Goal: Information Seeking & Learning: Learn about a topic

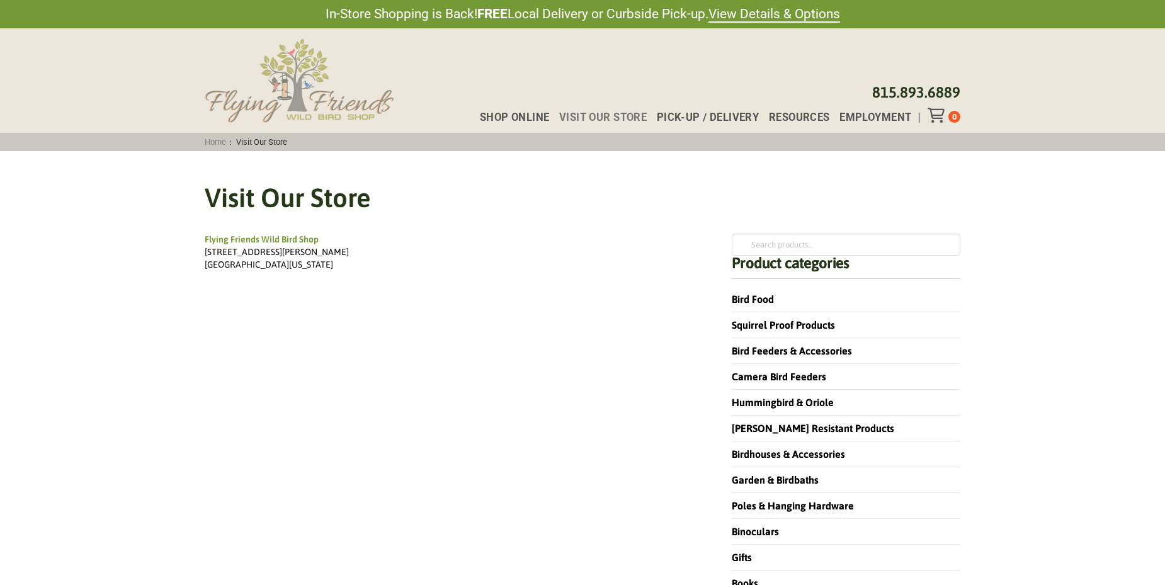
click at [331, 110] on img at bounding box center [299, 80] width 189 height 84
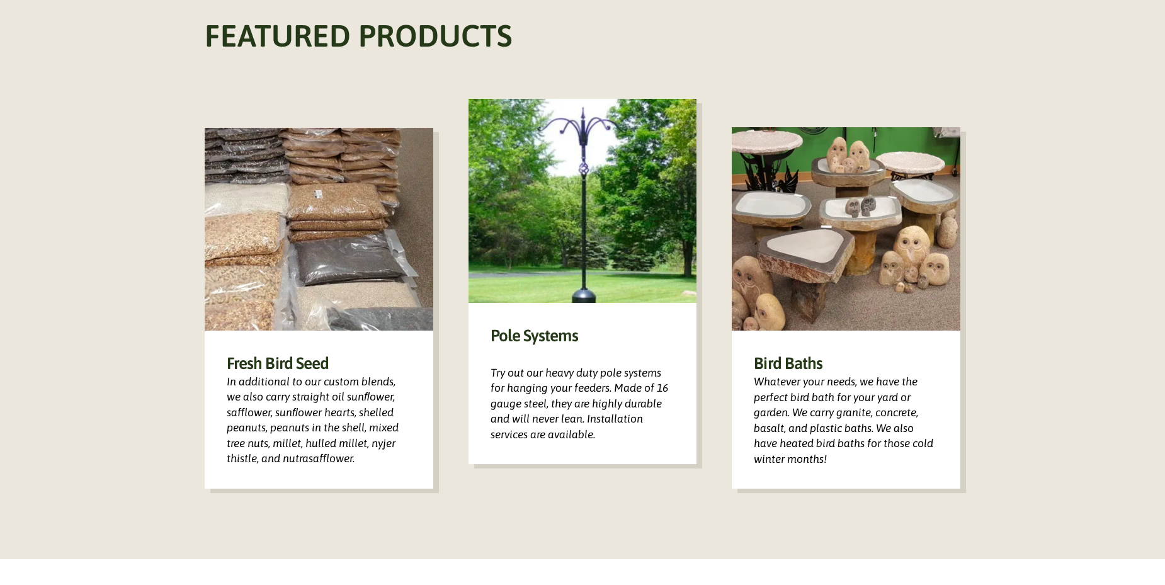
scroll to position [819, 0]
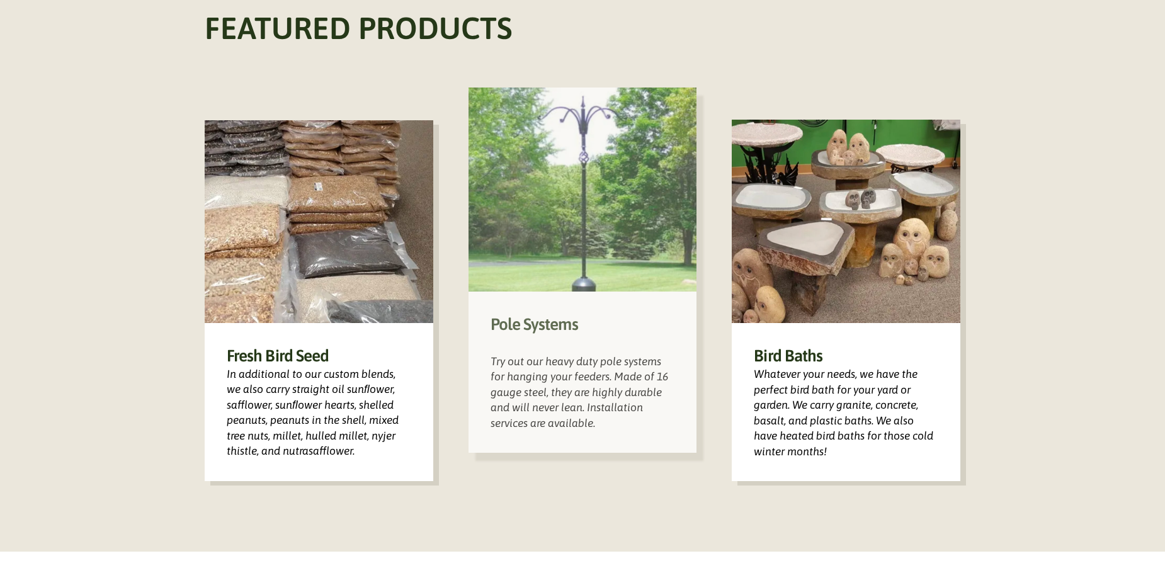
click at [595, 232] on img at bounding box center [582, 190] width 229 height 204
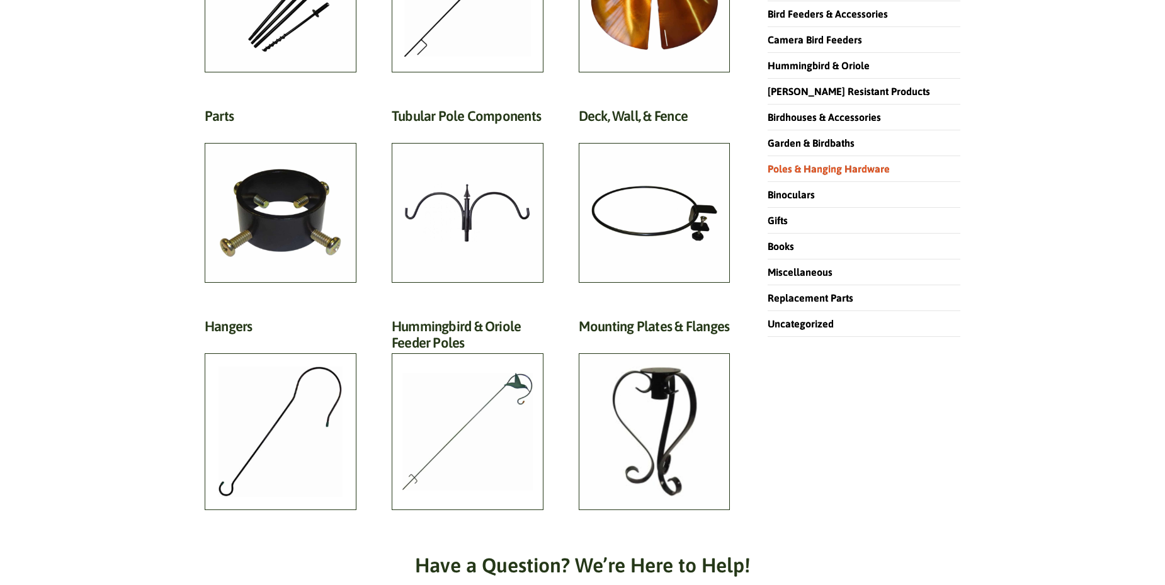
scroll to position [315, 0]
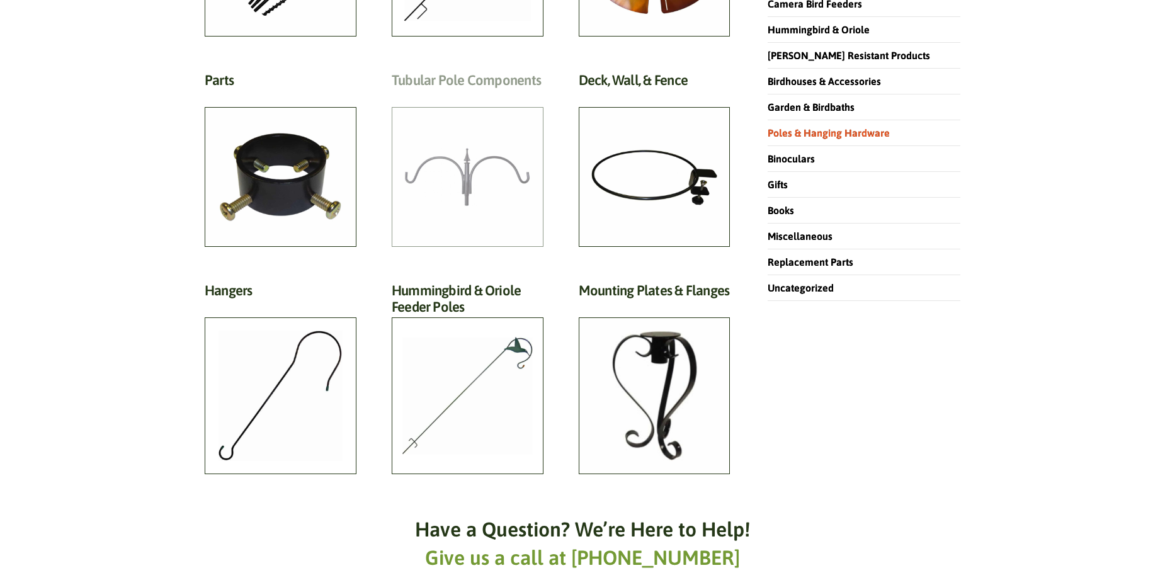
click at [477, 95] on h2 "Tubular Pole Components (33)" at bounding box center [468, 83] width 152 height 23
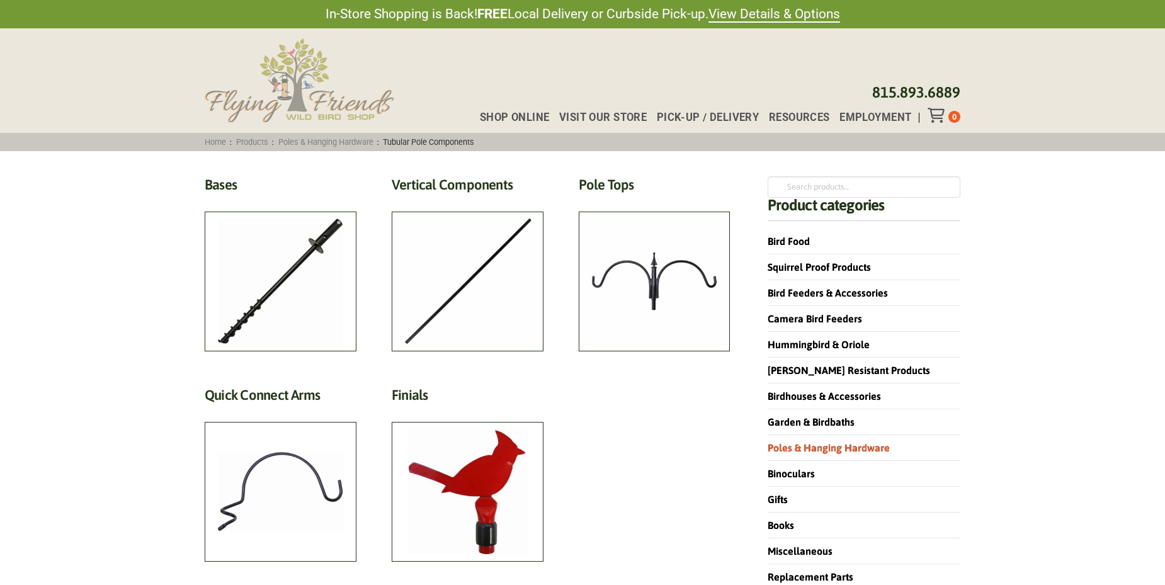
click at [300, 100] on img at bounding box center [299, 80] width 189 height 84
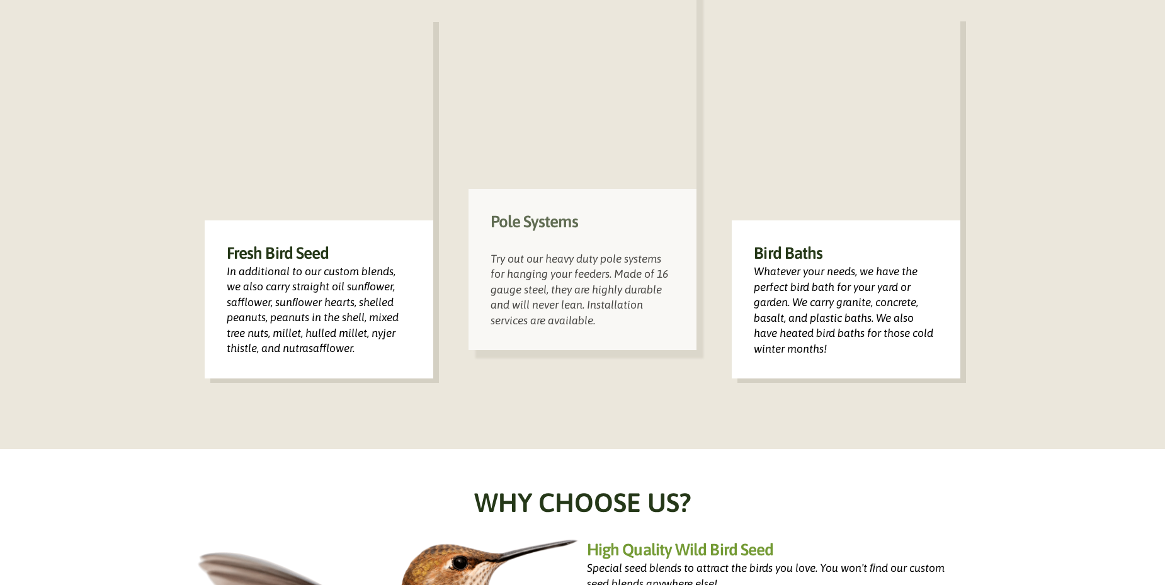
scroll to position [740, 0]
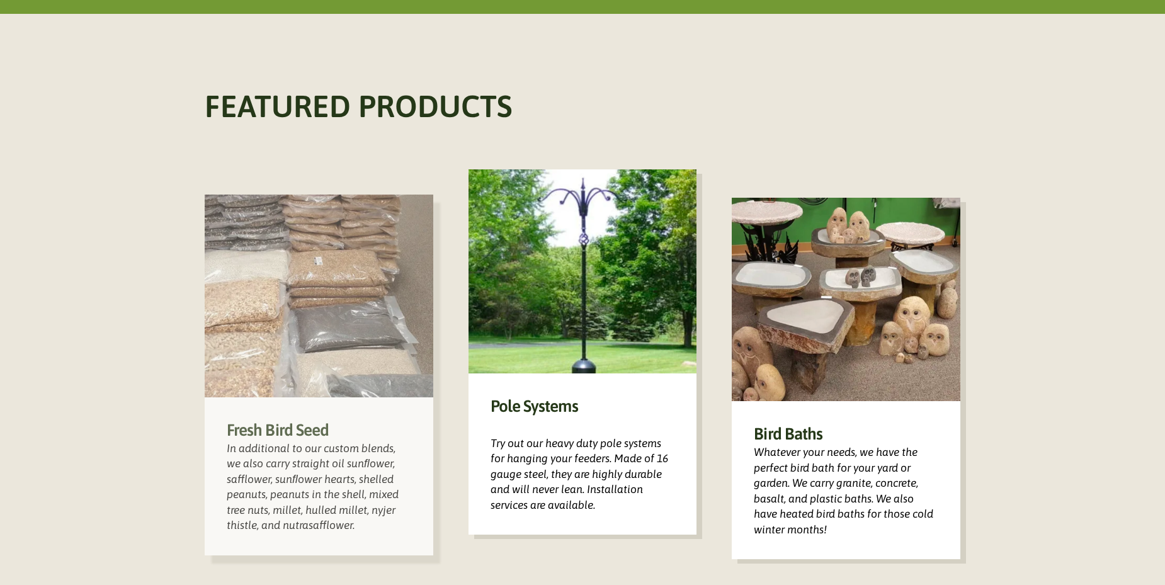
click at [339, 312] on img at bounding box center [319, 296] width 229 height 203
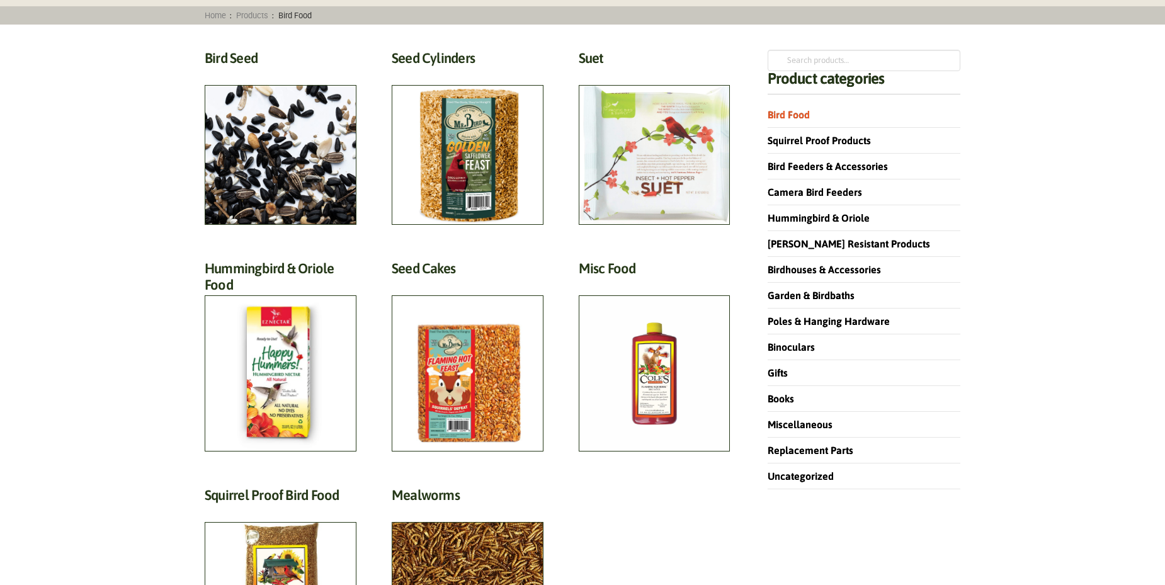
scroll to position [126, 0]
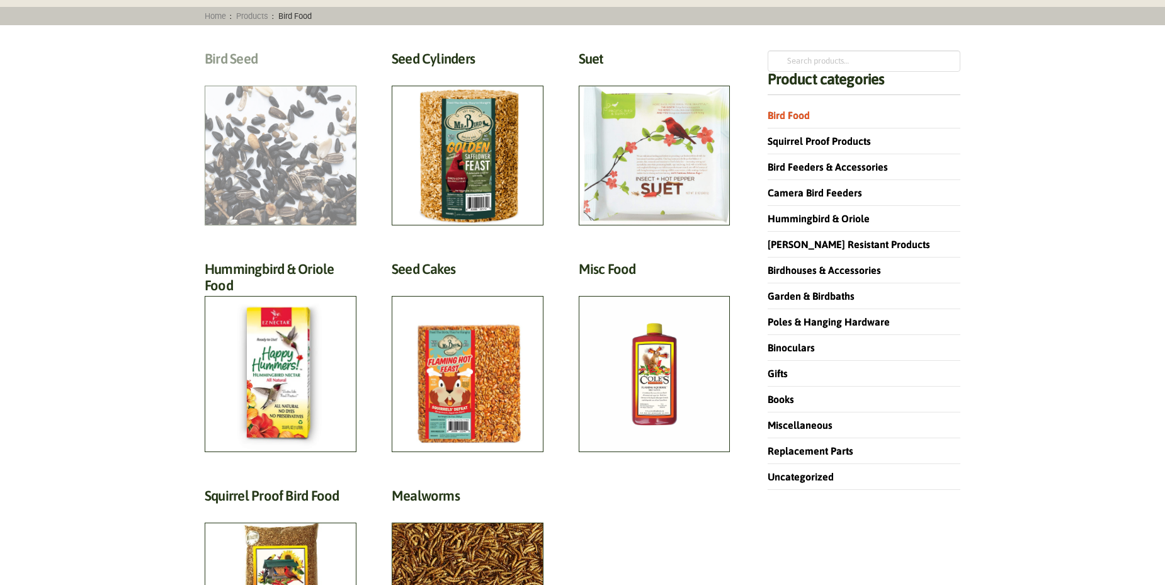
click at [257, 74] on h2 "Bird Seed (30)" at bounding box center [281, 61] width 152 height 23
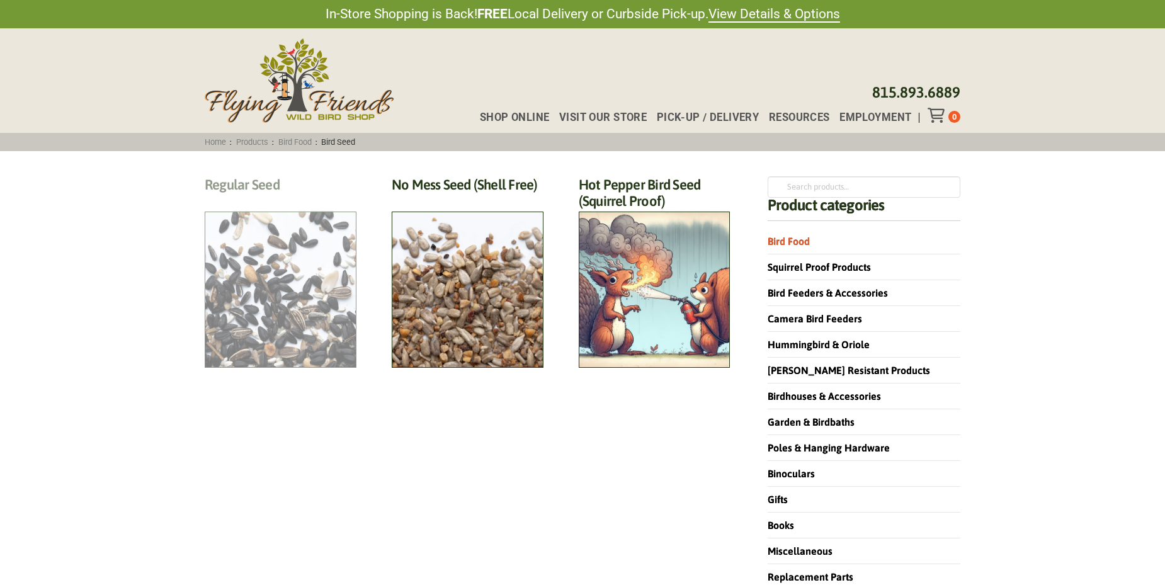
click at [269, 200] on h2 "Regular Seed (18)" at bounding box center [281, 187] width 152 height 23
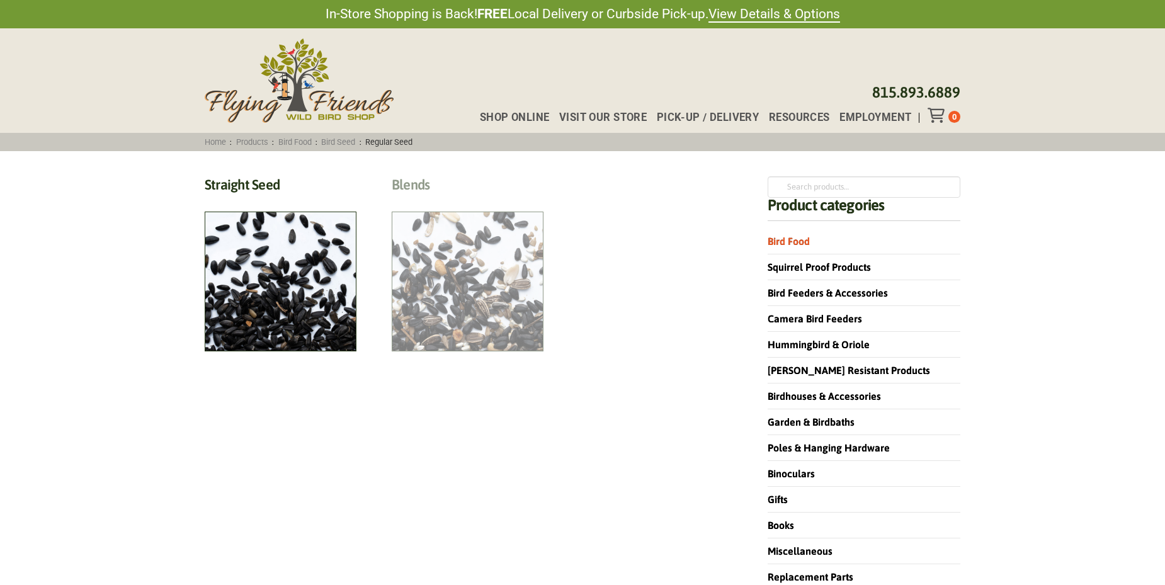
click at [477, 200] on h2 "Blends (6)" at bounding box center [468, 187] width 152 height 23
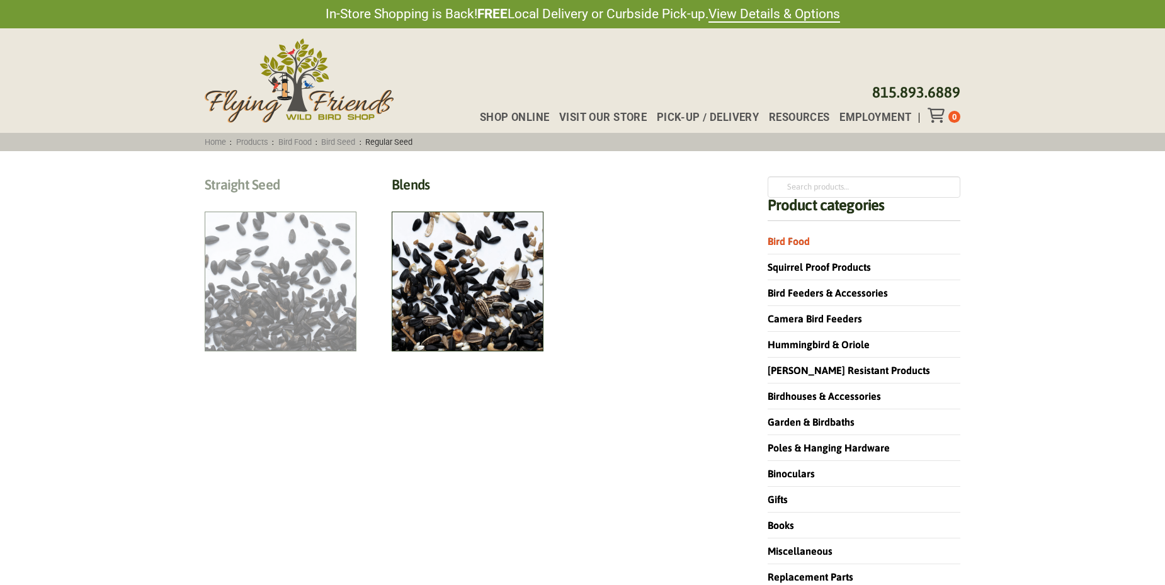
click at [312, 200] on h2 "Straight Seed (12)" at bounding box center [281, 187] width 152 height 23
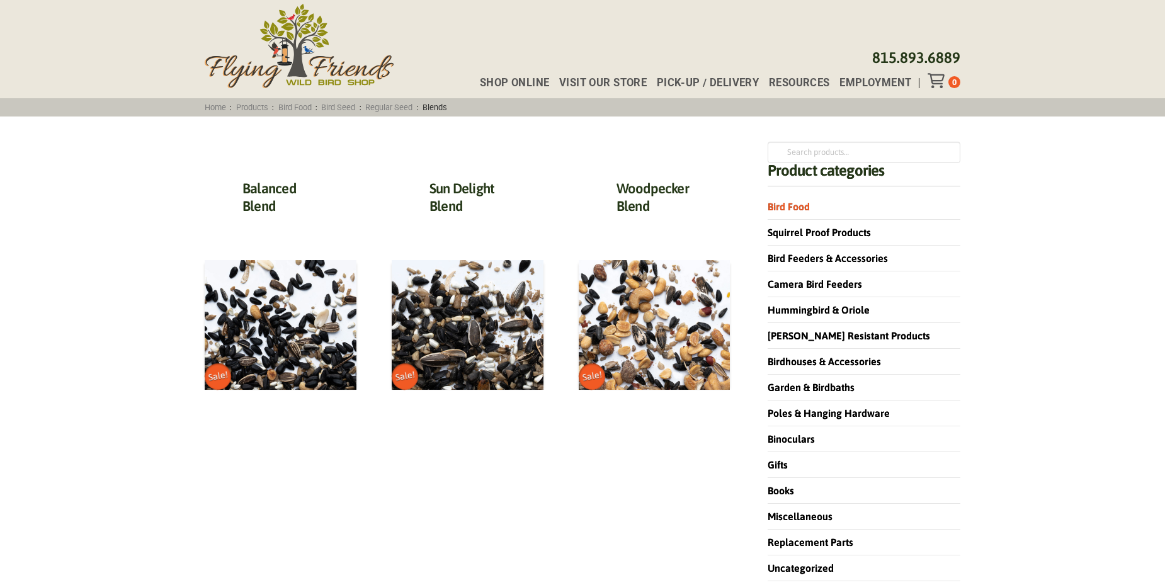
scroll to position [63, 0]
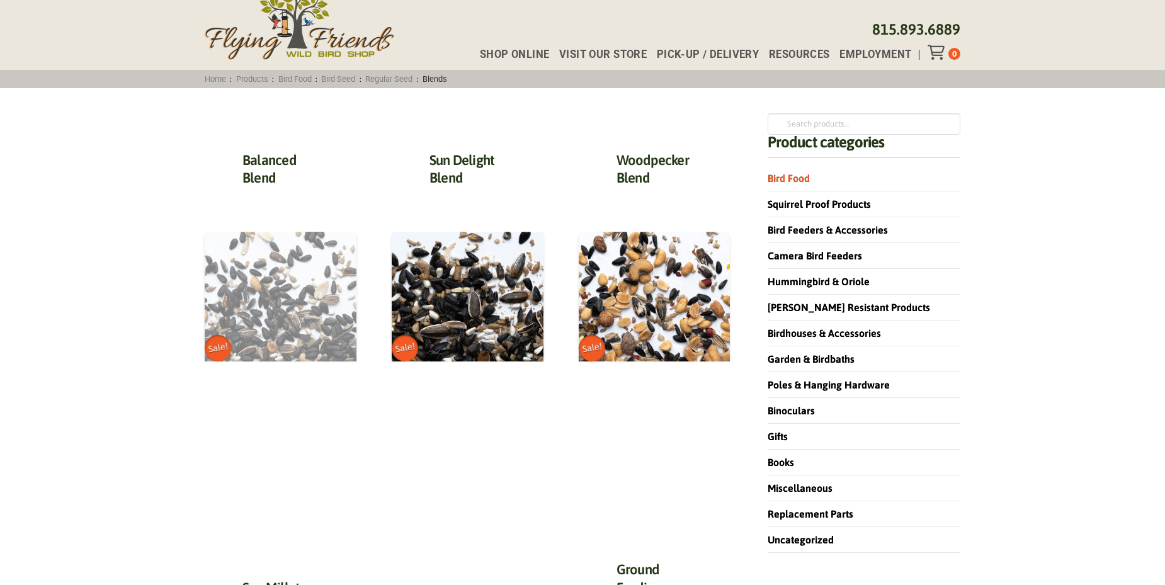
click at [275, 327] on img at bounding box center [281, 297] width 152 height 130
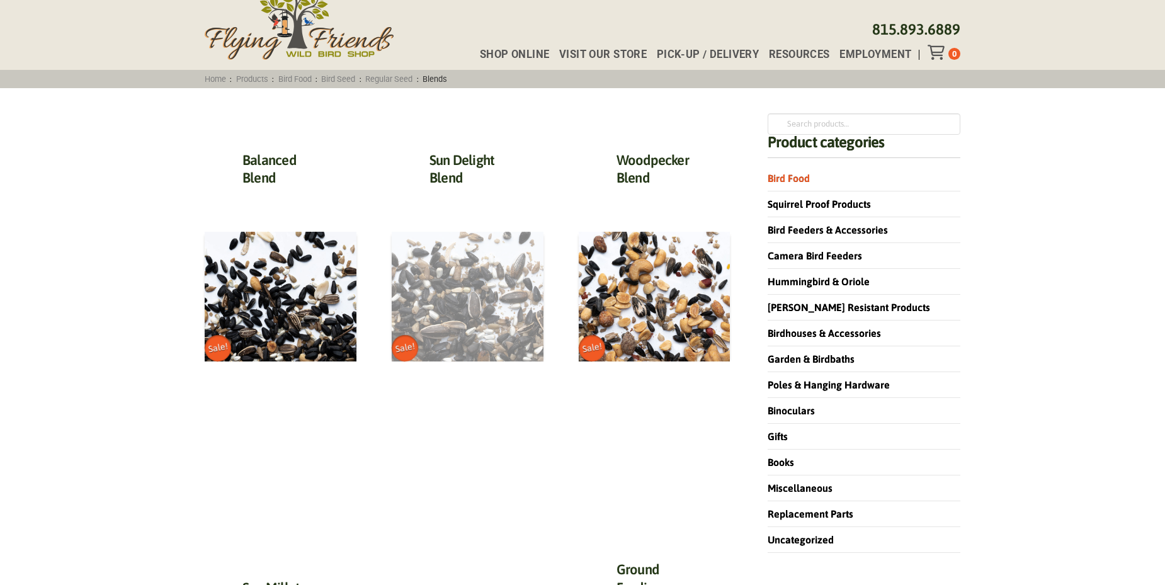
click at [522, 283] on img at bounding box center [468, 297] width 152 height 130
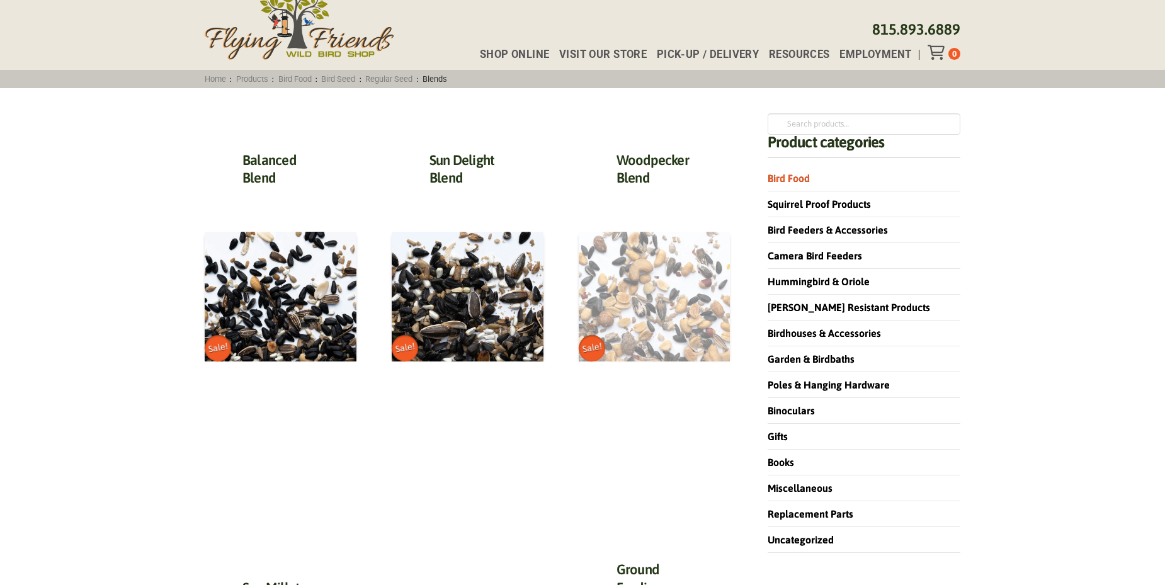
click at [688, 270] on img at bounding box center [655, 297] width 152 height 130
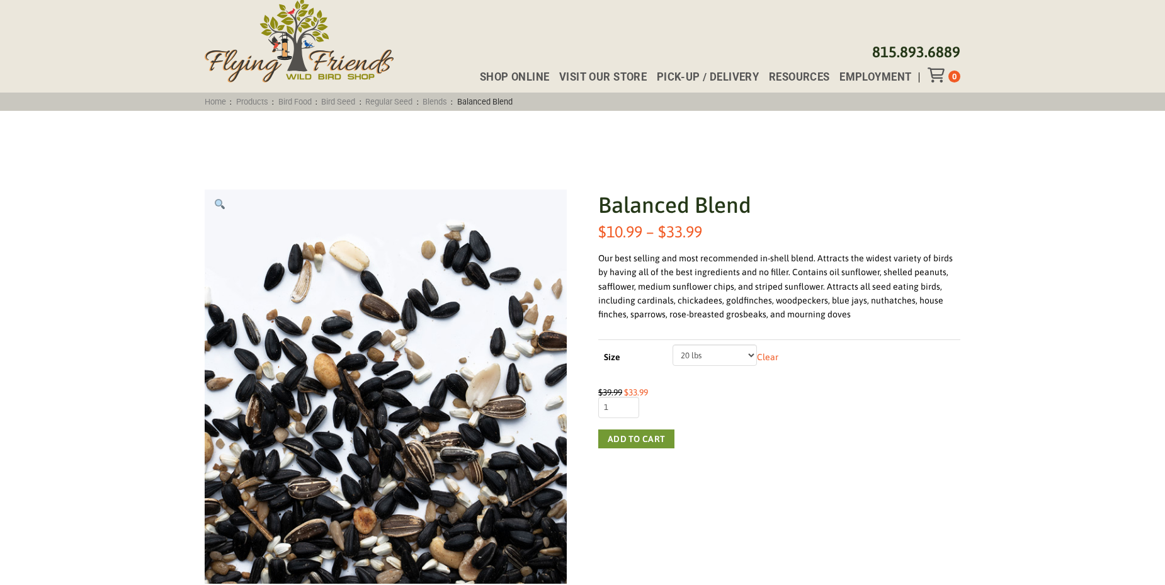
scroll to position [126, 0]
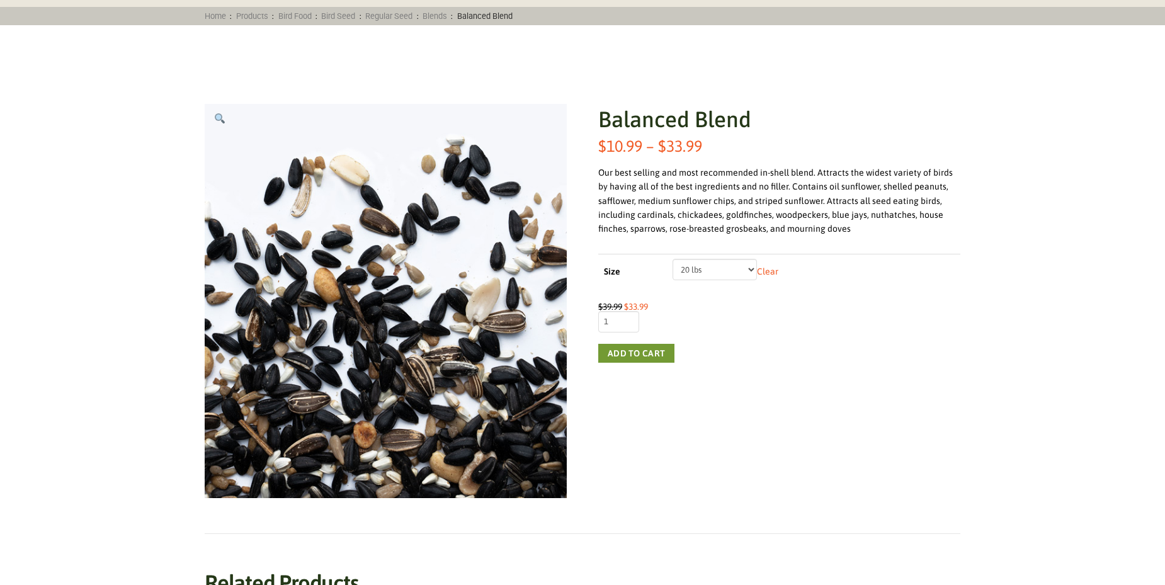
click at [741, 264] on select "Choose an option 5 lbs 10 lbs 20 lbs" at bounding box center [714, 269] width 85 height 21
click at [870, 307] on span "$ 39.99 Original price was: $39.99. $ 33.99 Current price is: $33.99." at bounding box center [779, 306] width 362 height 9
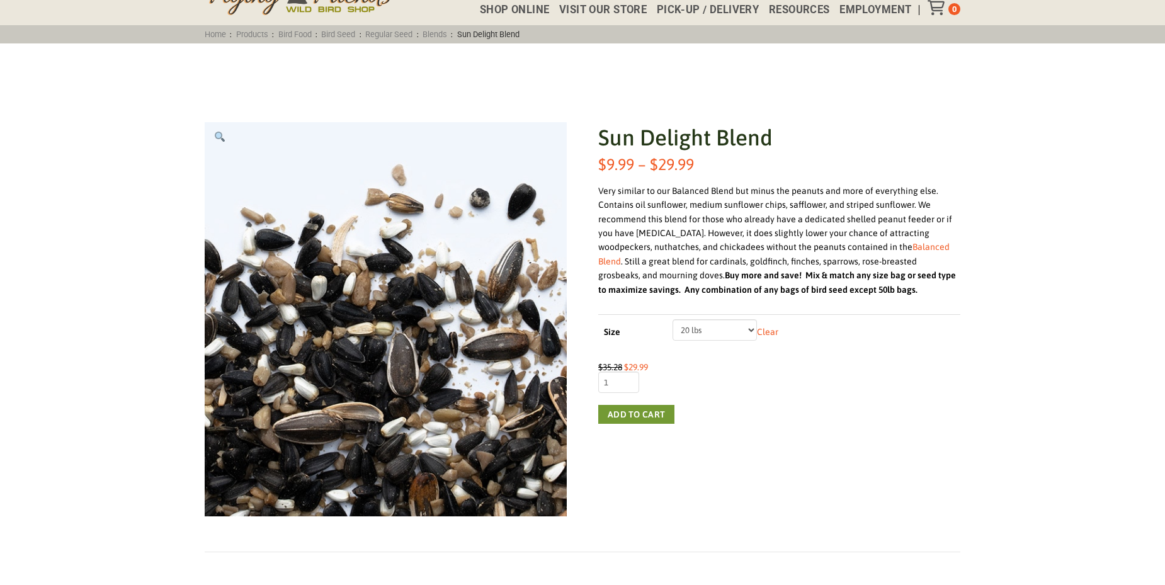
scroll to position [126, 0]
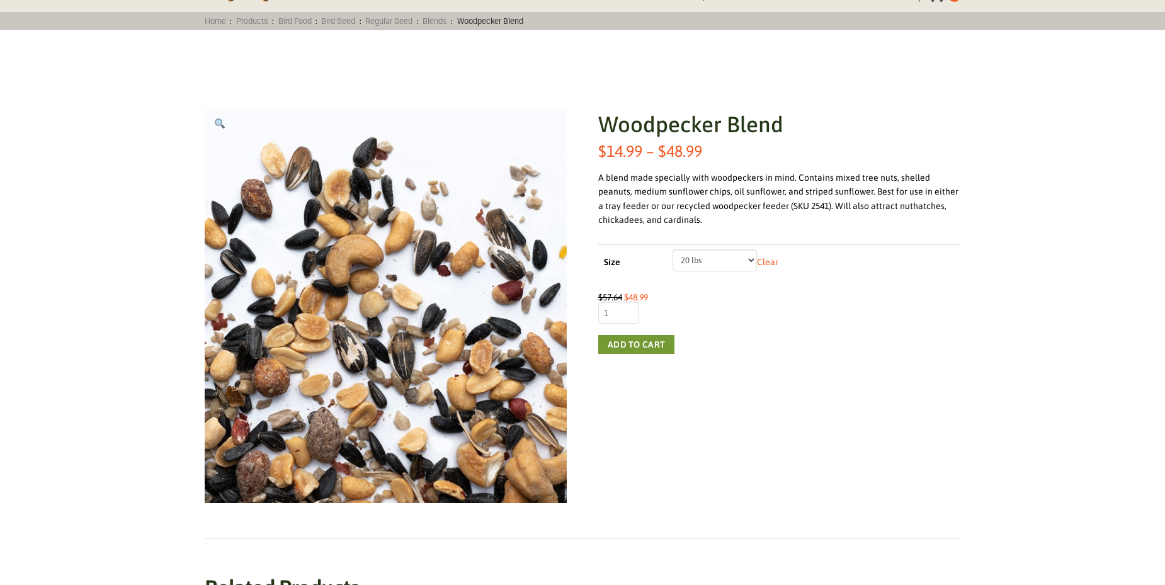
scroll to position [126, 0]
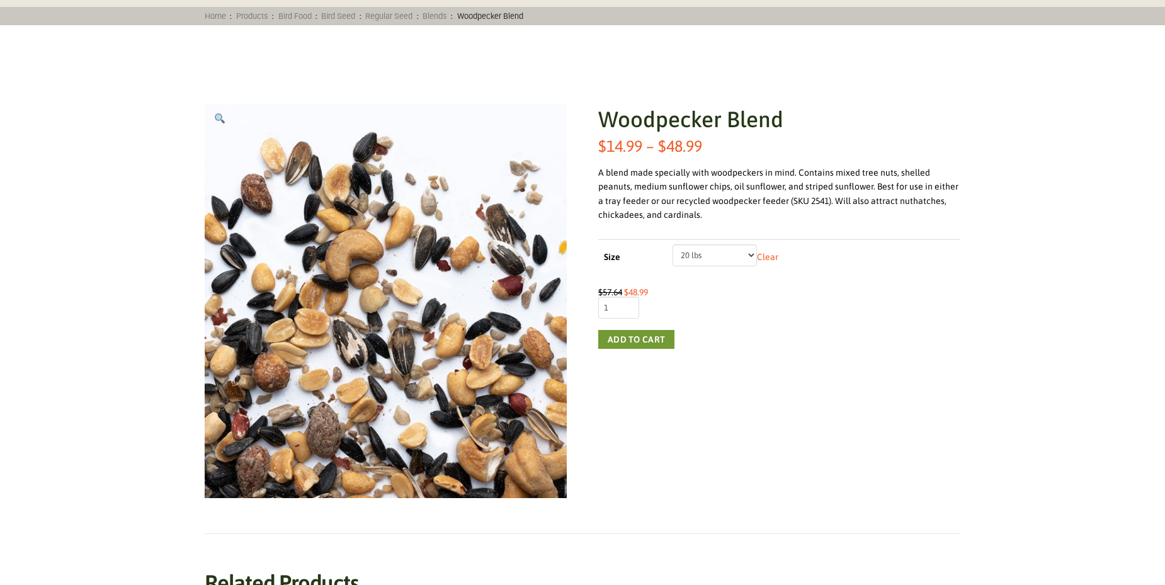
click at [749, 254] on select "Choose an option 5 lbs 10 lbs 20 lbs" at bounding box center [714, 254] width 85 height 21
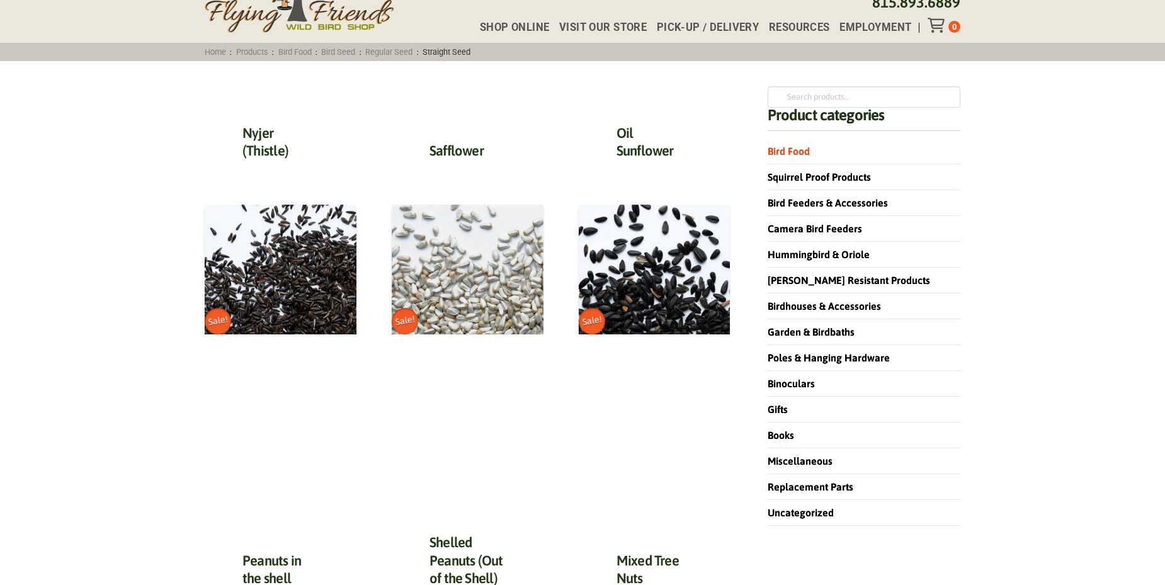
scroll to position [126, 0]
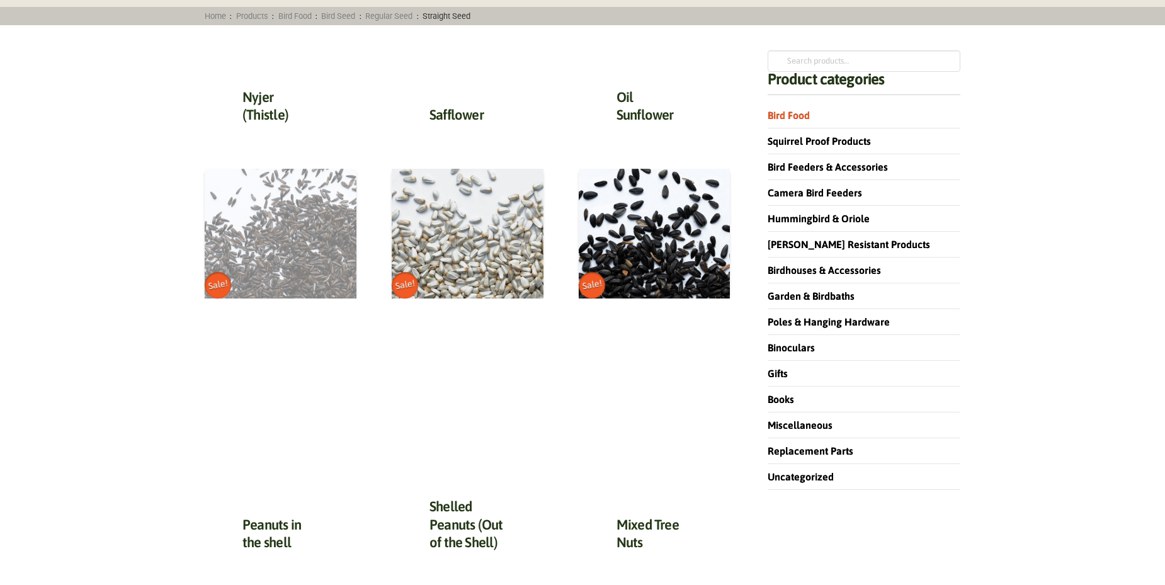
click at [266, 216] on img at bounding box center [281, 234] width 152 height 130
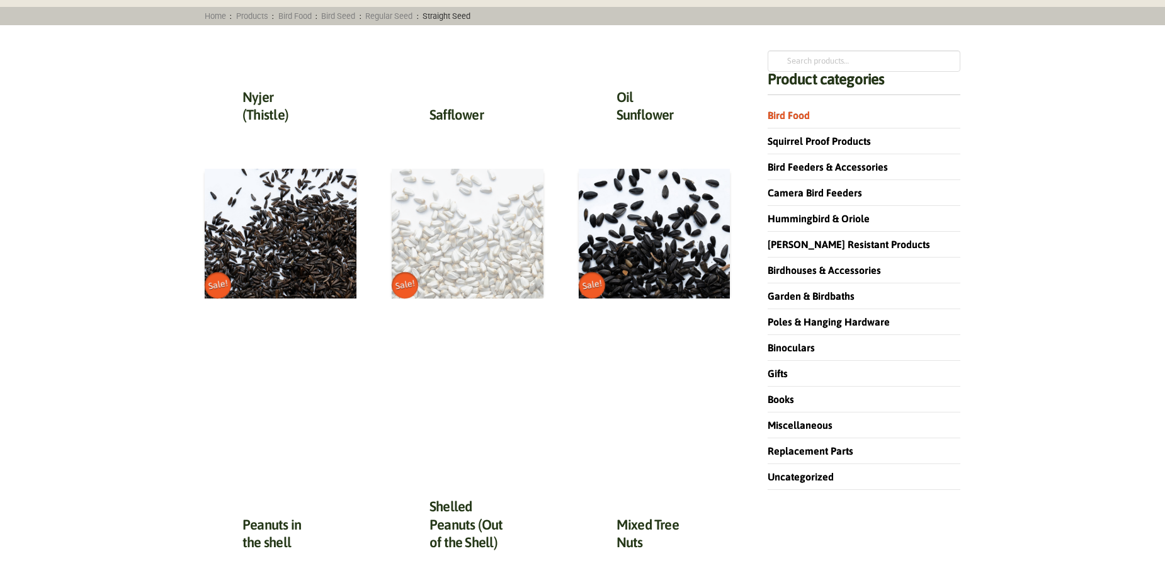
click at [453, 230] on img at bounding box center [468, 234] width 152 height 130
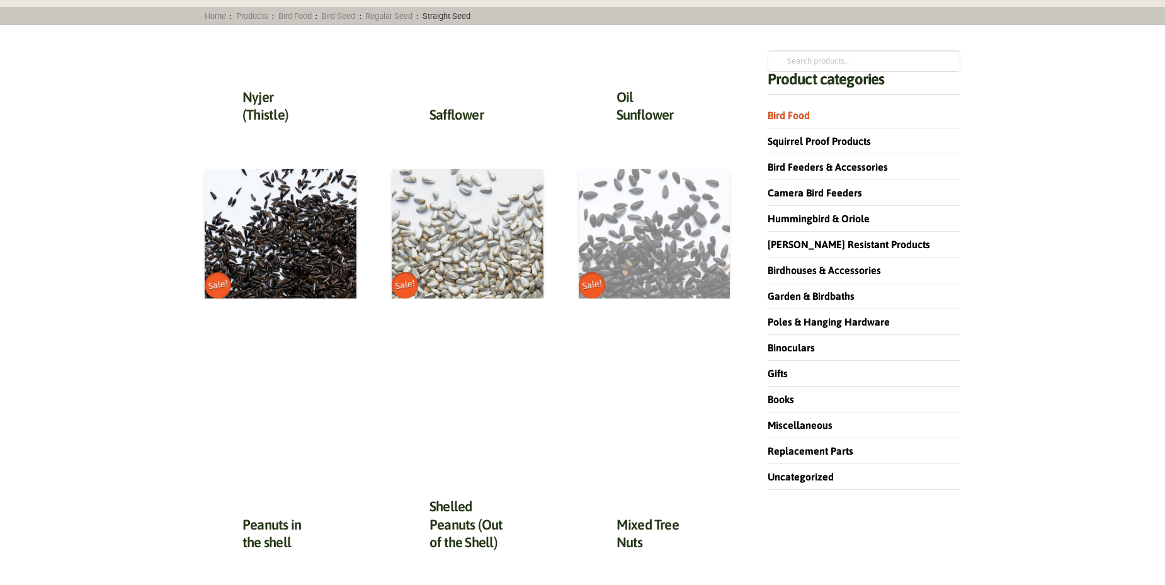
click at [674, 252] on img at bounding box center [655, 234] width 152 height 130
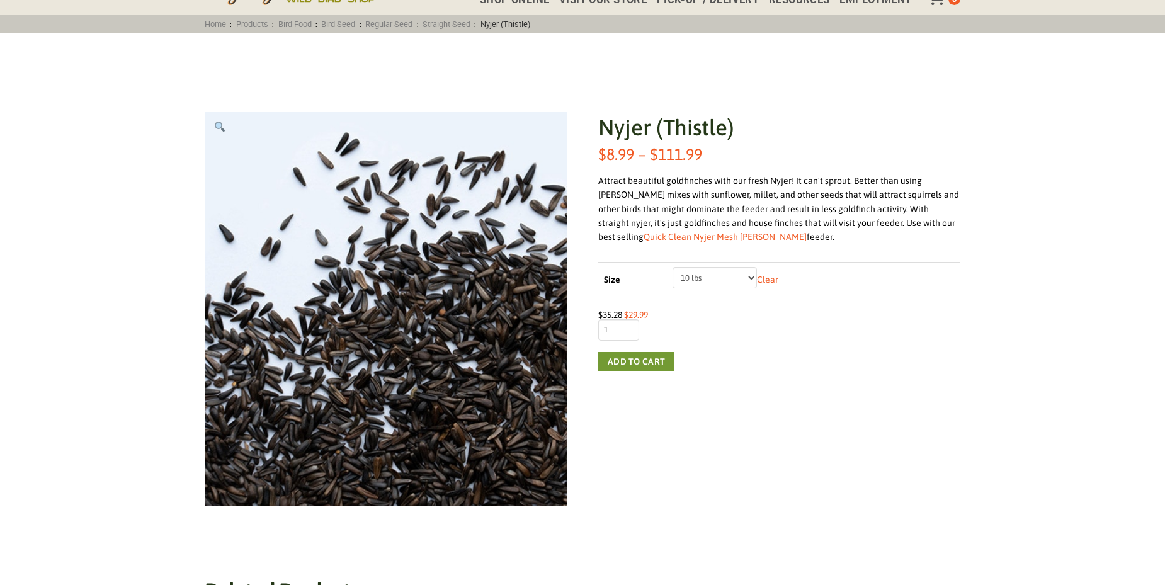
scroll to position [126, 0]
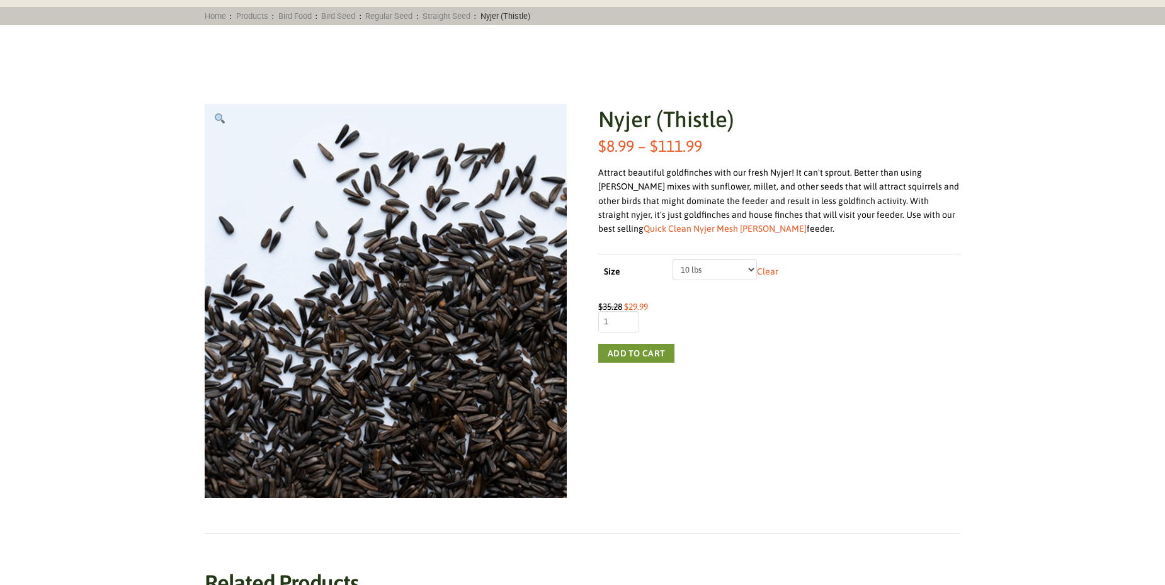
click at [751, 273] on select "Choose an option 2 lbs 5 lbs 10 lbs 20 lbs 50 lbs" at bounding box center [714, 269] width 85 height 21
click at [672, 259] on select "Choose an option 2 lbs 5 lbs 10 lbs 20 lbs 50 lbs" at bounding box center [714, 269] width 85 height 21
select select "20 lbs"
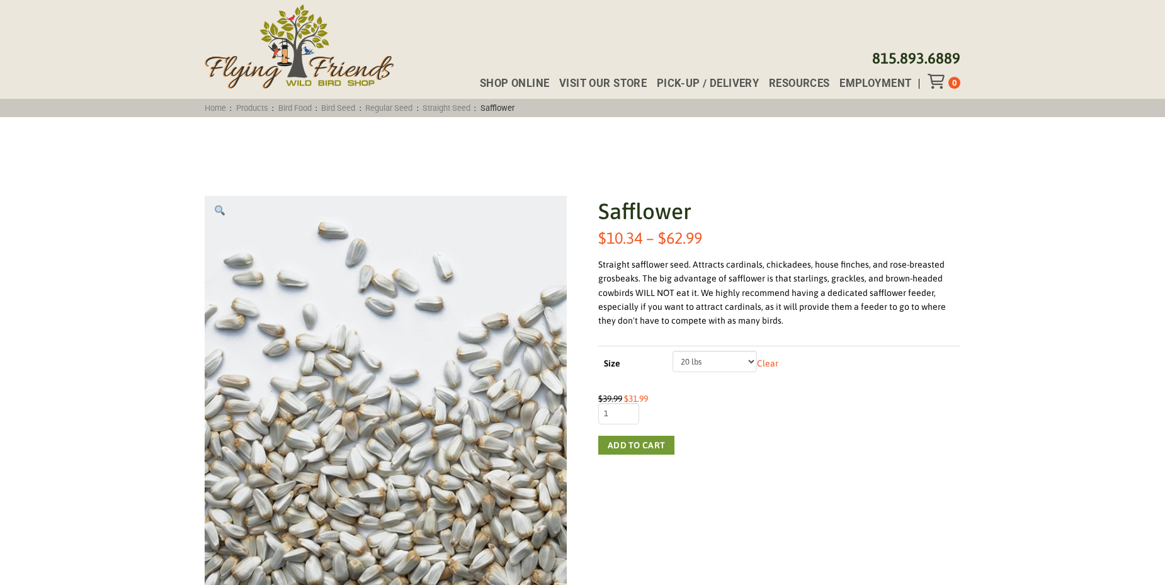
scroll to position [126, 0]
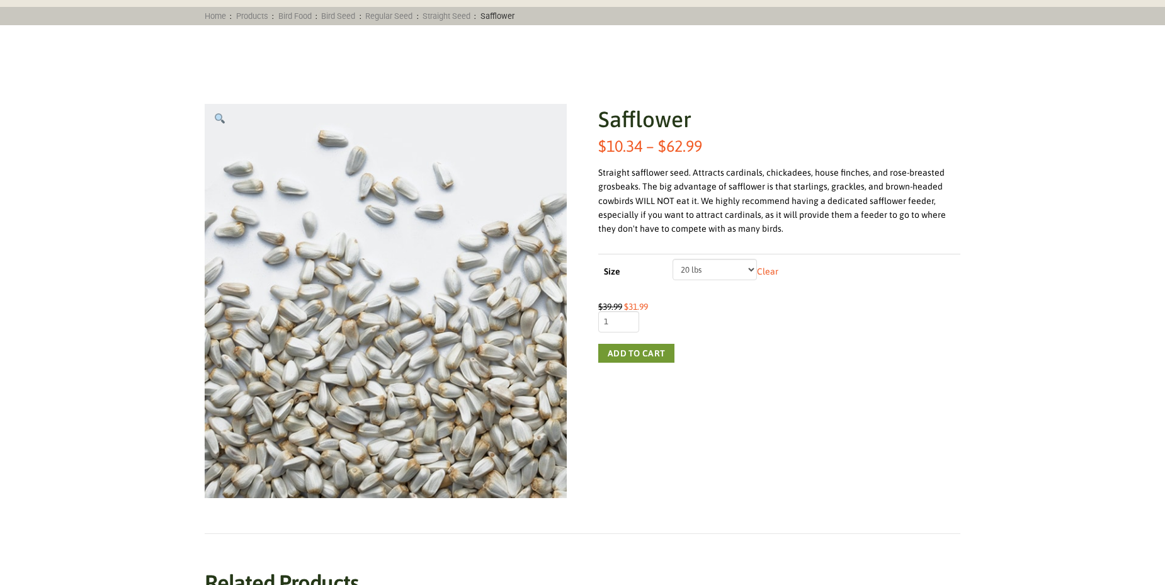
click at [744, 266] on select "Choose an option 5 lbs 10 lbs 20 lbs 50 lbs" at bounding box center [714, 269] width 85 height 21
click at [882, 307] on span "$ 39.99 Original price was: $39.99. $ 31.99 Current price is: $31.99." at bounding box center [779, 306] width 362 height 9
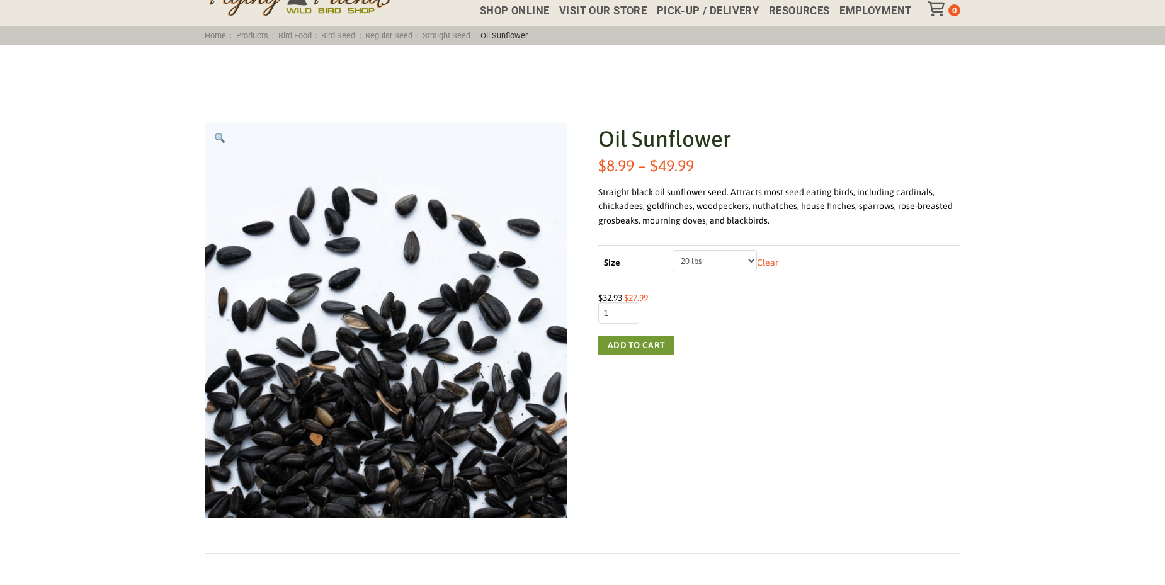
scroll to position [126, 0]
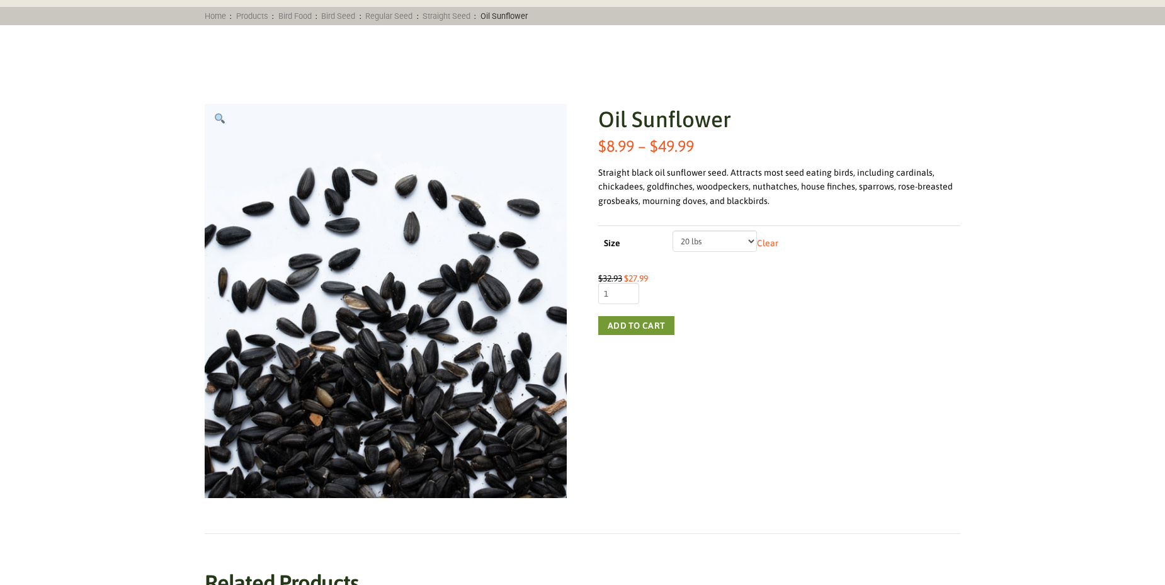
click at [744, 239] on select "Choose an option 5 lbs 10 lbs 20 lbs 50 lbs" at bounding box center [714, 240] width 85 height 21
click at [836, 268] on form "Size Choose an option 5 lbs 10 lbs 20 lbs 50 lbs Clear $ 32.93 Original price w…" at bounding box center [779, 280] width 362 height 110
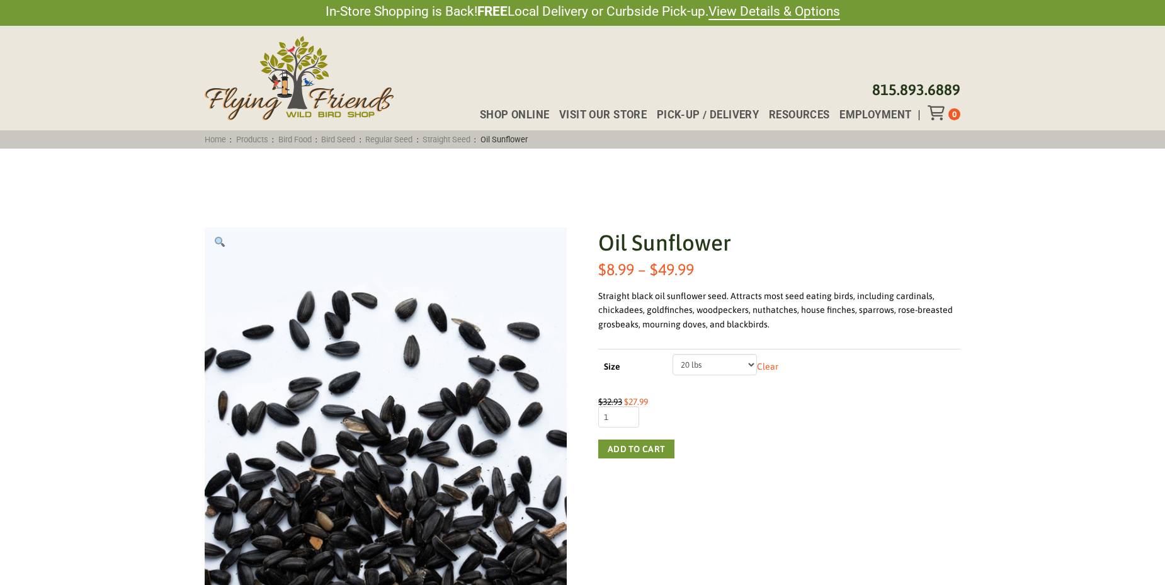
scroll to position [0, 0]
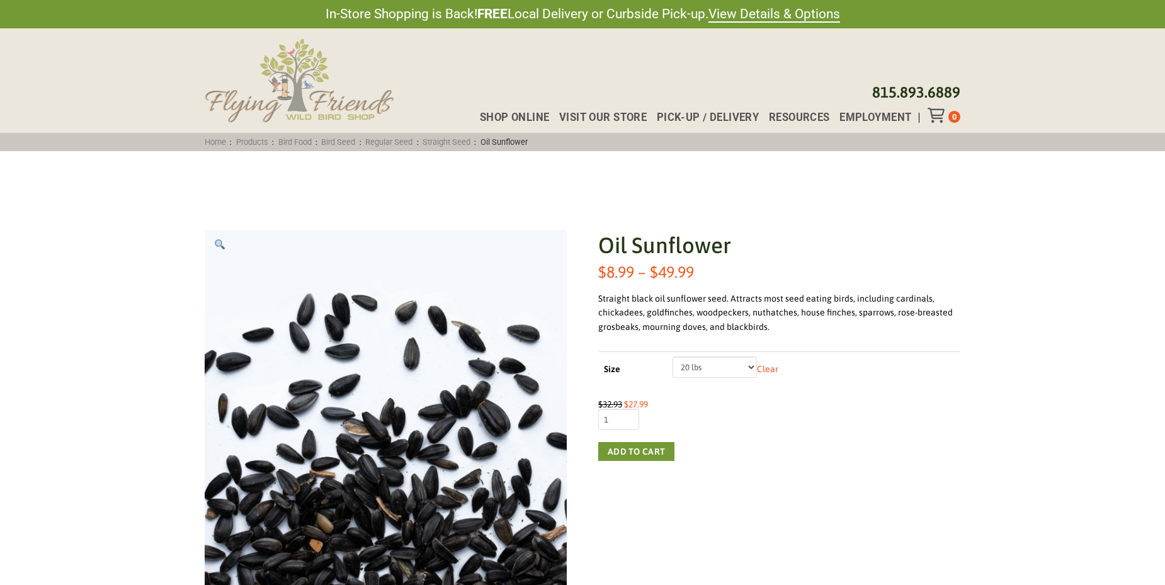
click at [303, 94] on img at bounding box center [299, 80] width 189 height 84
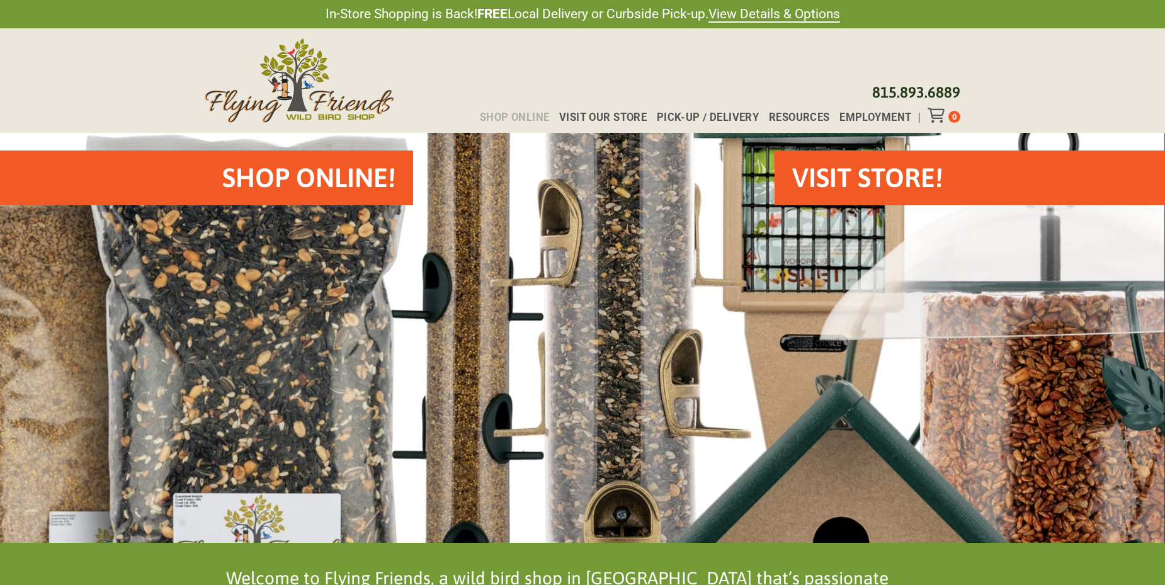
click at [523, 114] on span "Shop Online" at bounding box center [515, 118] width 70 height 11
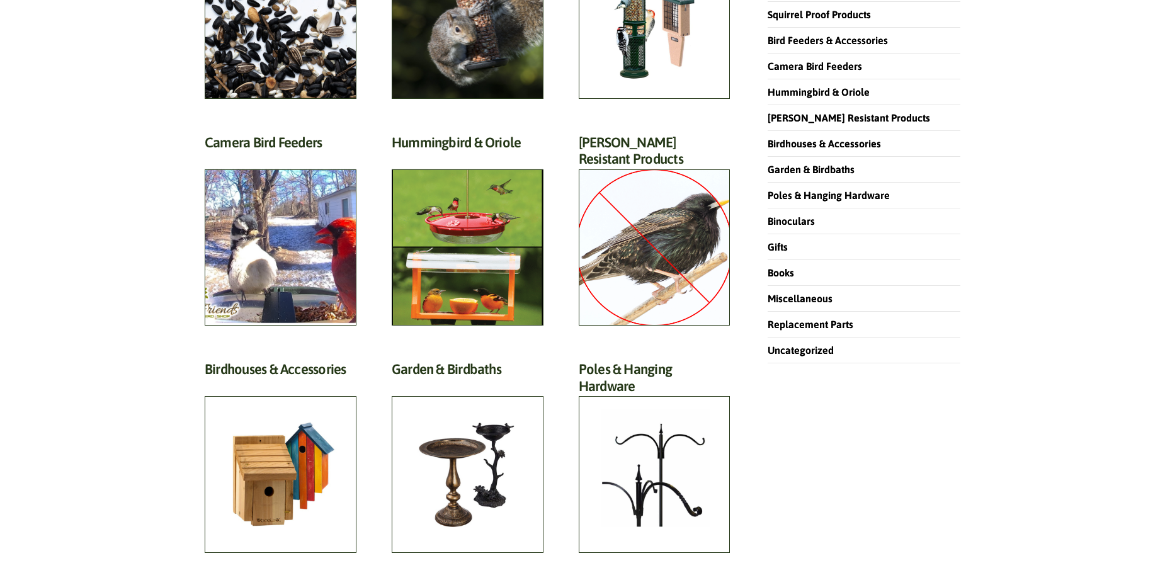
scroll to position [252, 0]
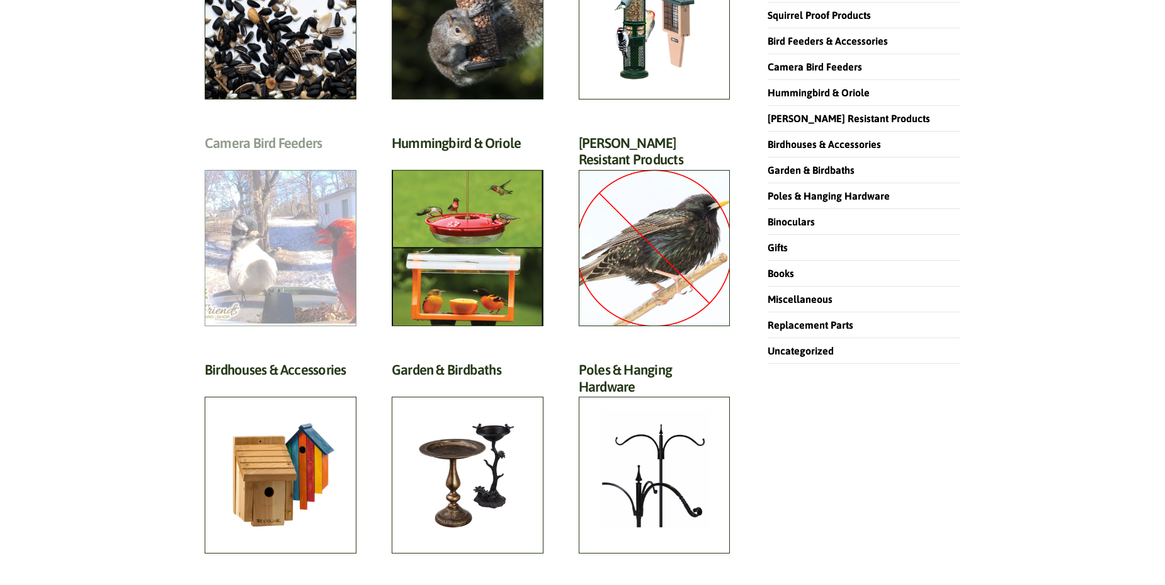
click at [246, 158] on h2 "Camera Bird Feeders (2)" at bounding box center [281, 146] width 152 height 23
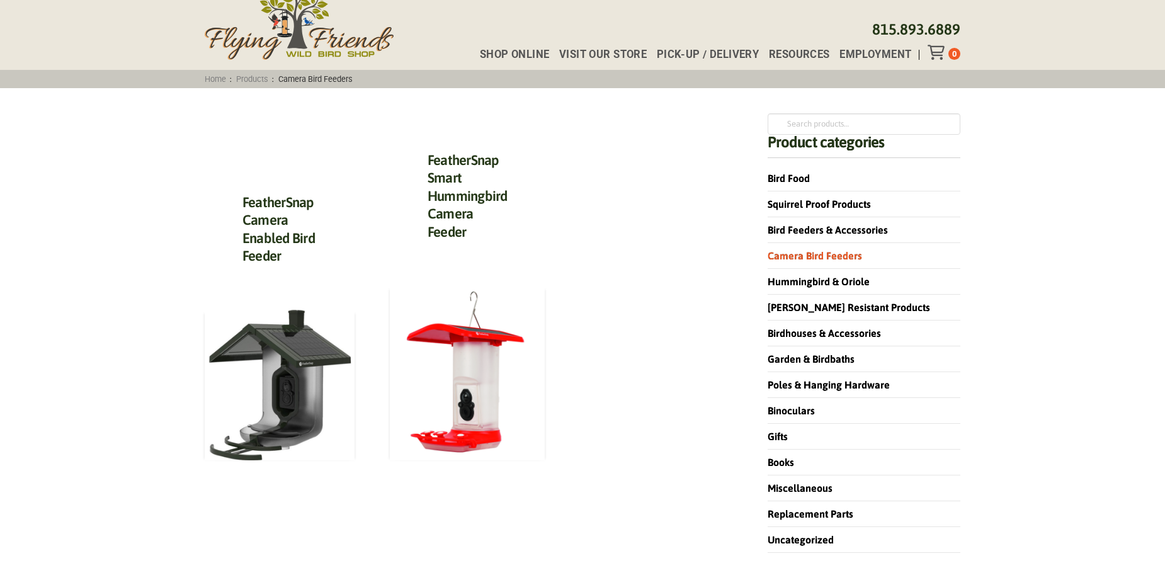
scroll to position [126, 0]
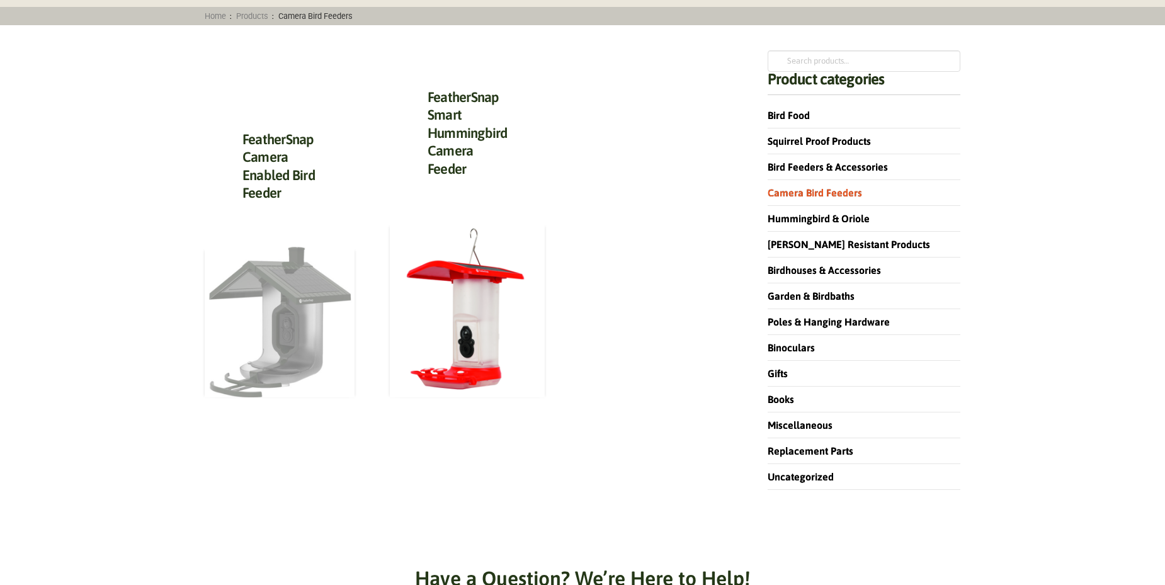
click at [268, 332] on img at bounding box center [280, 322] width 150 height 150
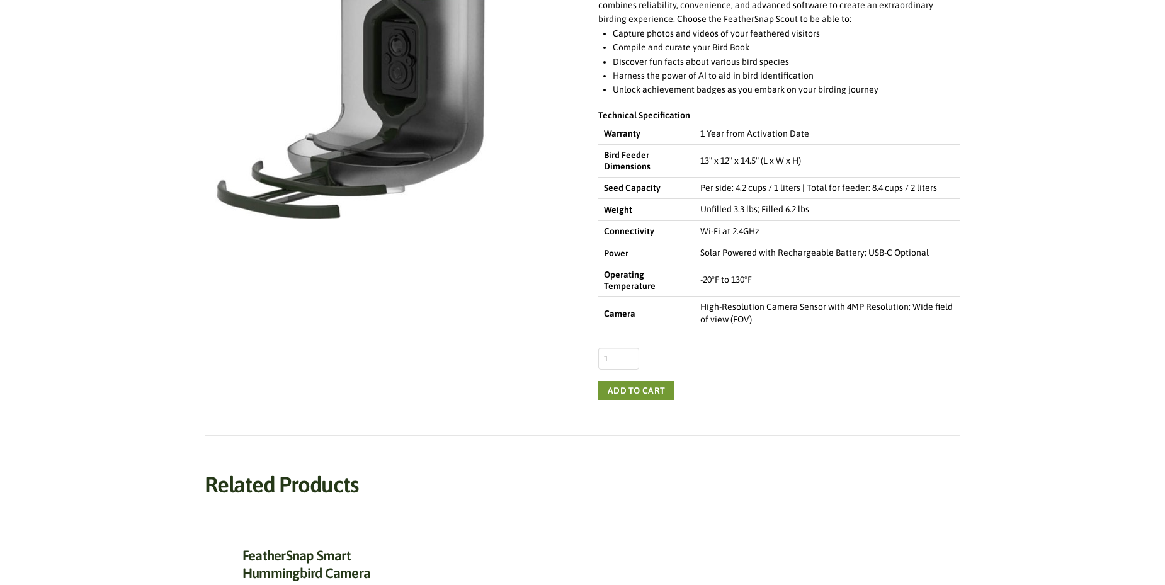
scroll to position [126, 0]
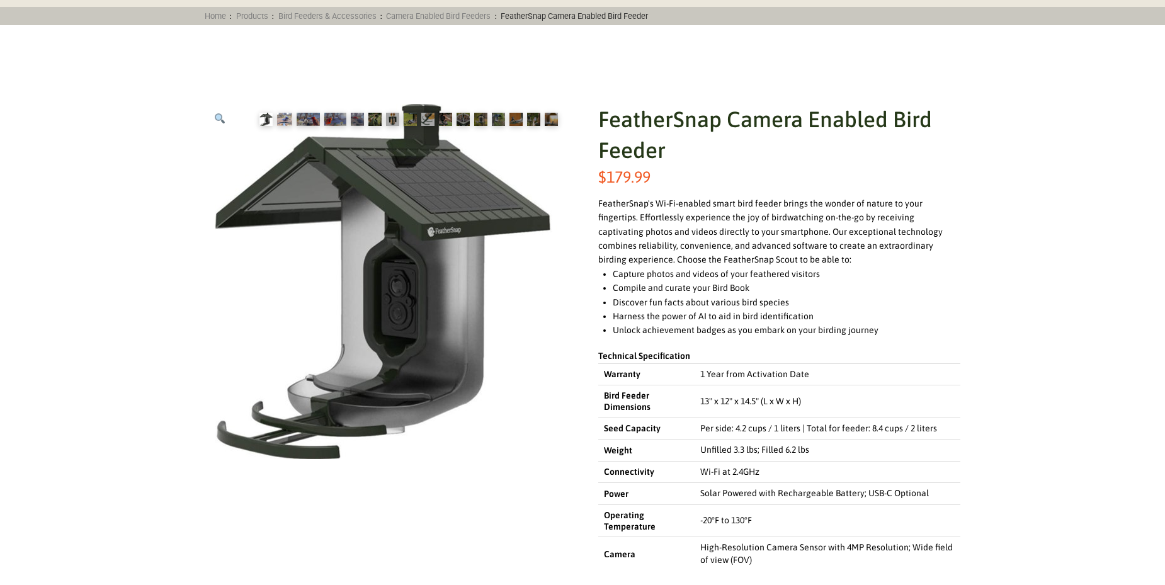
click at [284, 116] on img at bounding box center [284, 119] width 15 height 13
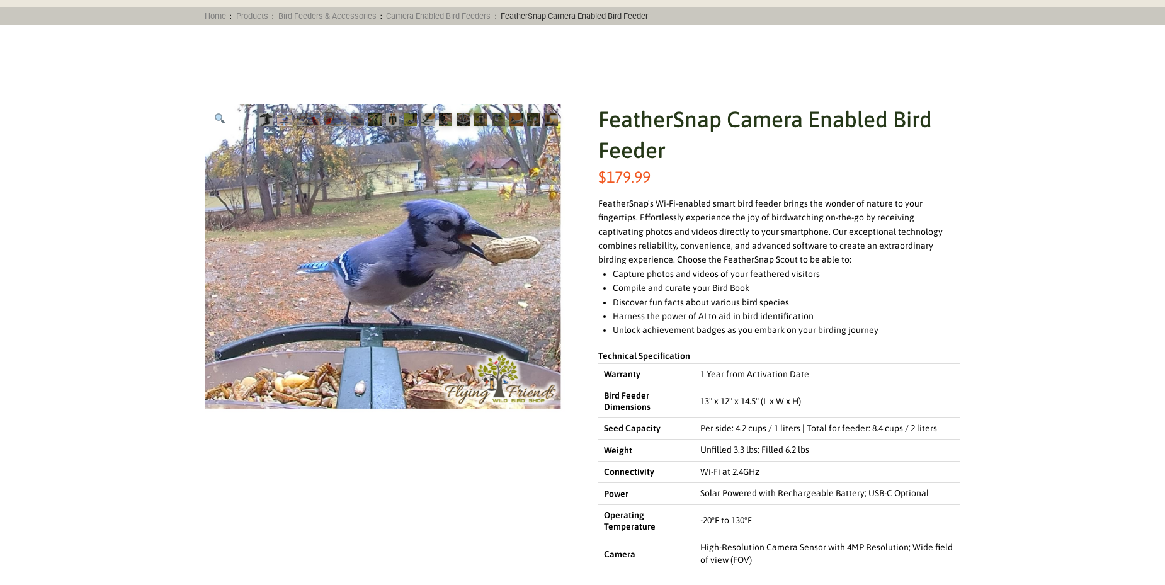
click at [298, 111] on ol at bounding box center [409, 119] width 316 height 31
click at [308, 124] on img at bounding box center [308, 119] width 23 height 13
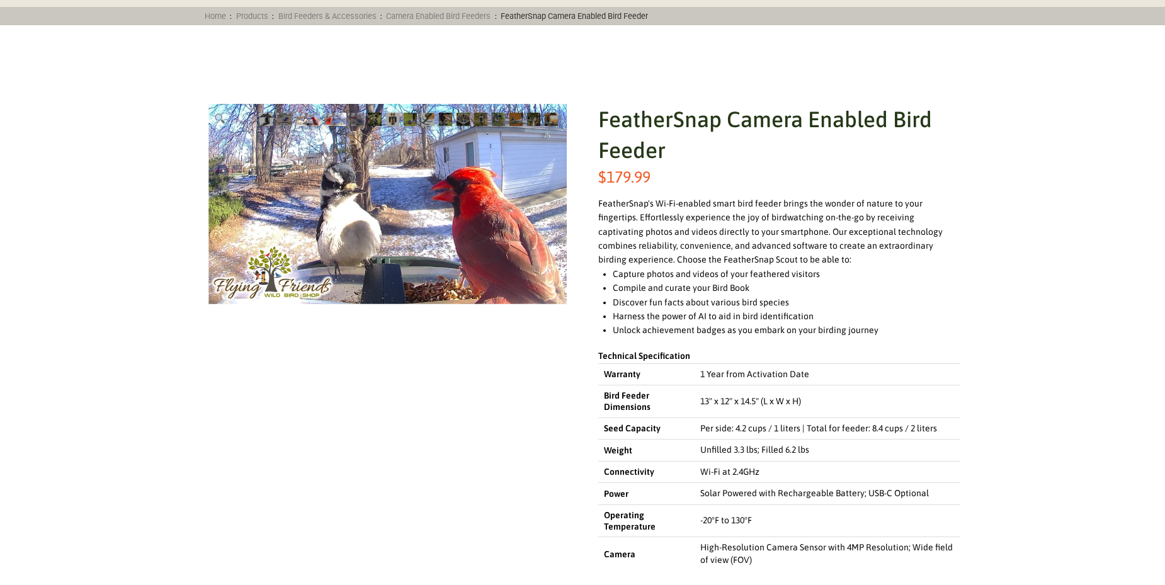
click at [329, 120] on img at bounding box center [335, 119] width 22 height 13
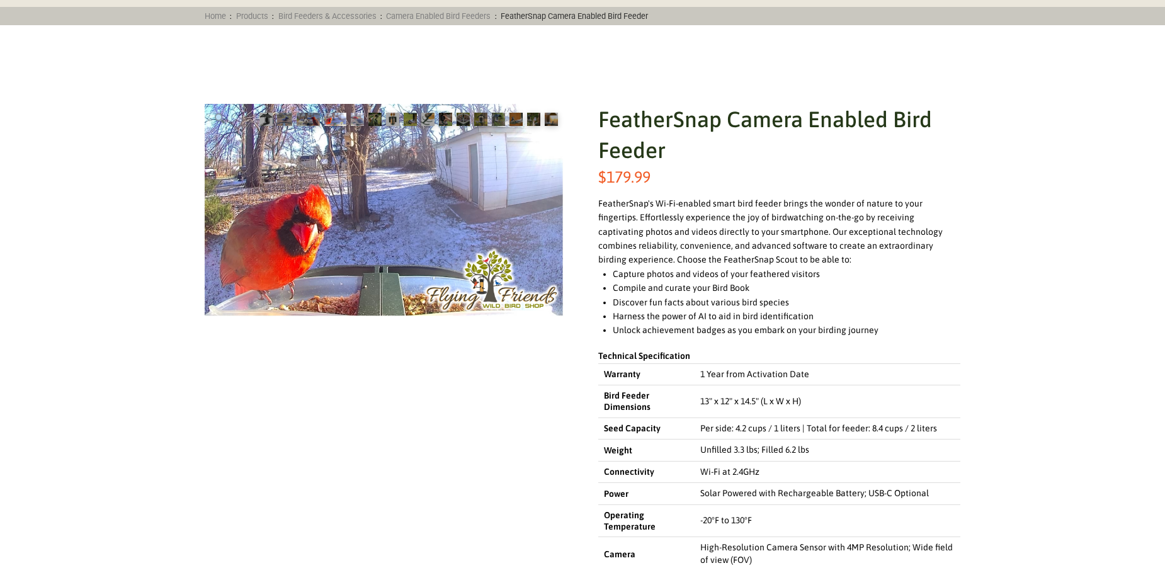
click at [354, 120] on img at bounding box center [357, 119] width 13 height 13
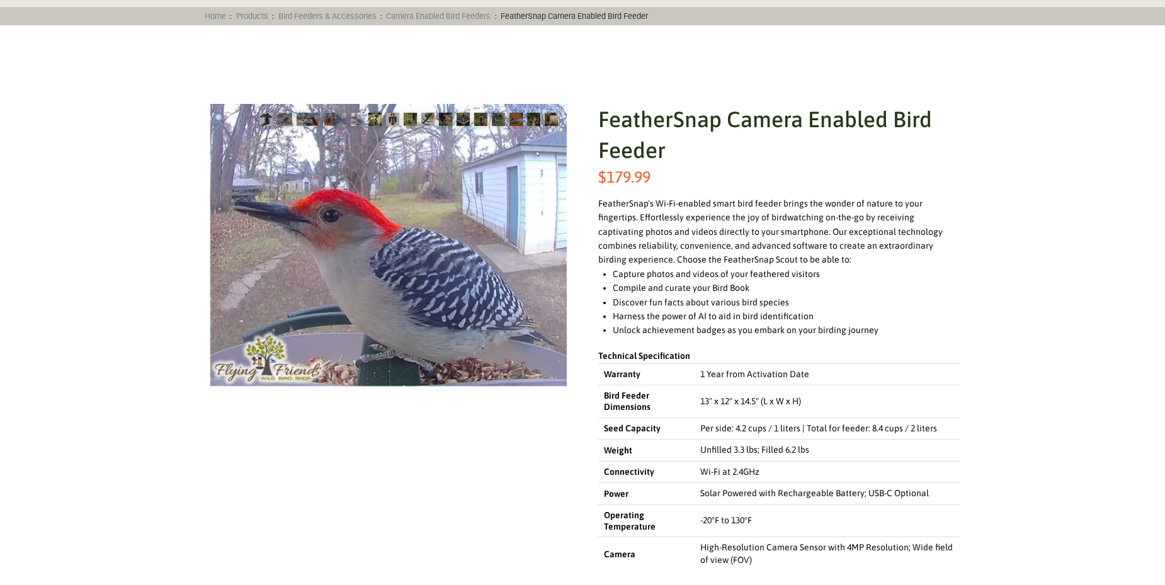
click at [375, 118] on img at bounding box center [374, 119] width 13 height 13
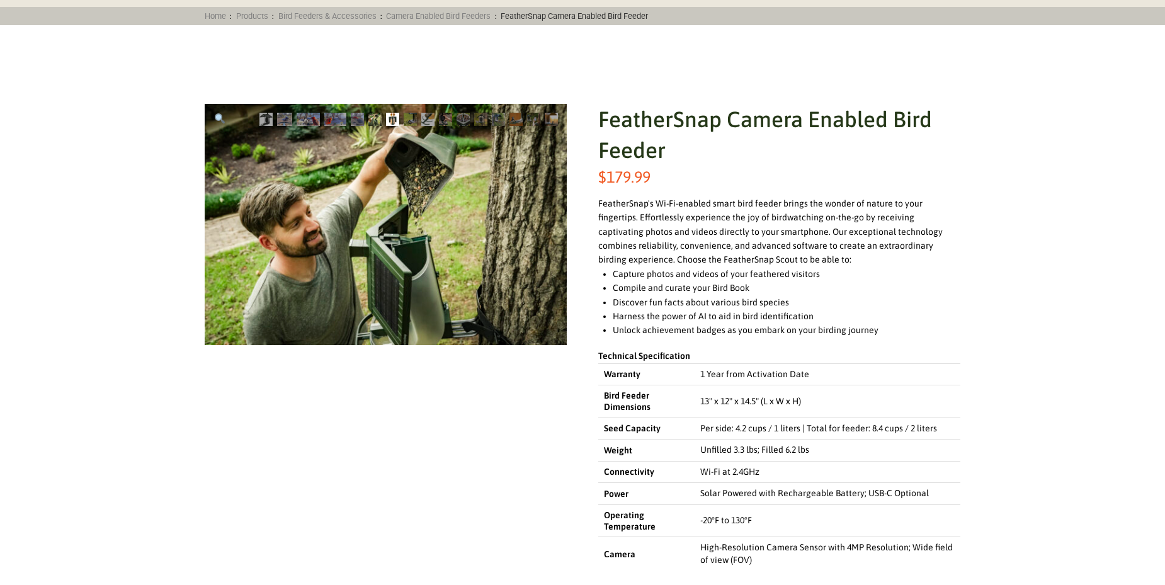
click at [395, 119] on img at bounding box center [392, 119] width 13 height 13
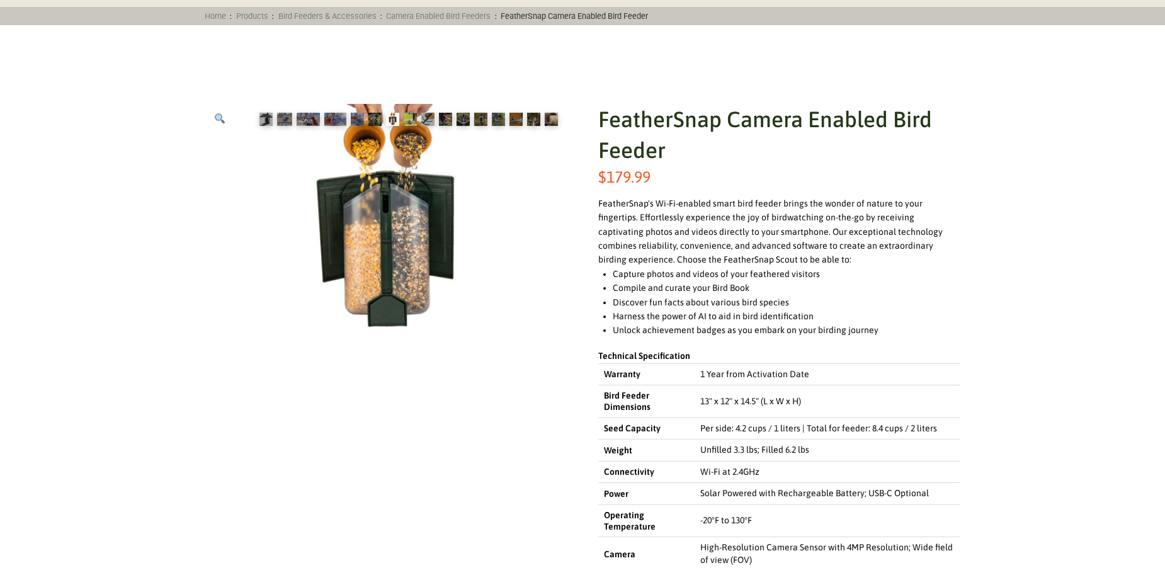
click at [408, 119] on img at bounding box center [410, 119] width 13 height 13
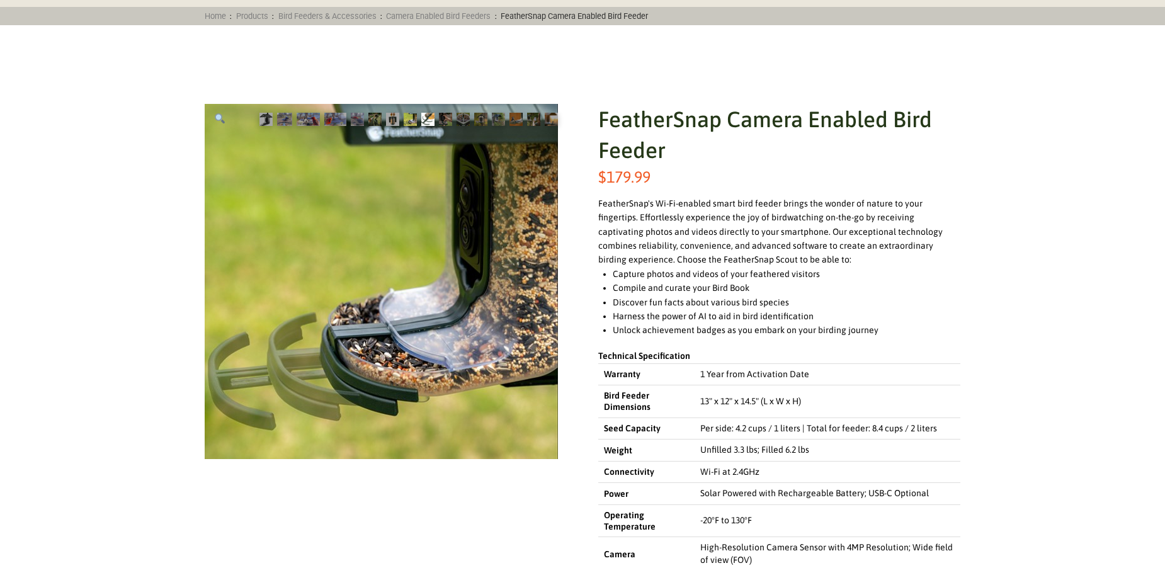
click at [432, 119] on img at bounding box center [427, 119] width 13 height 13
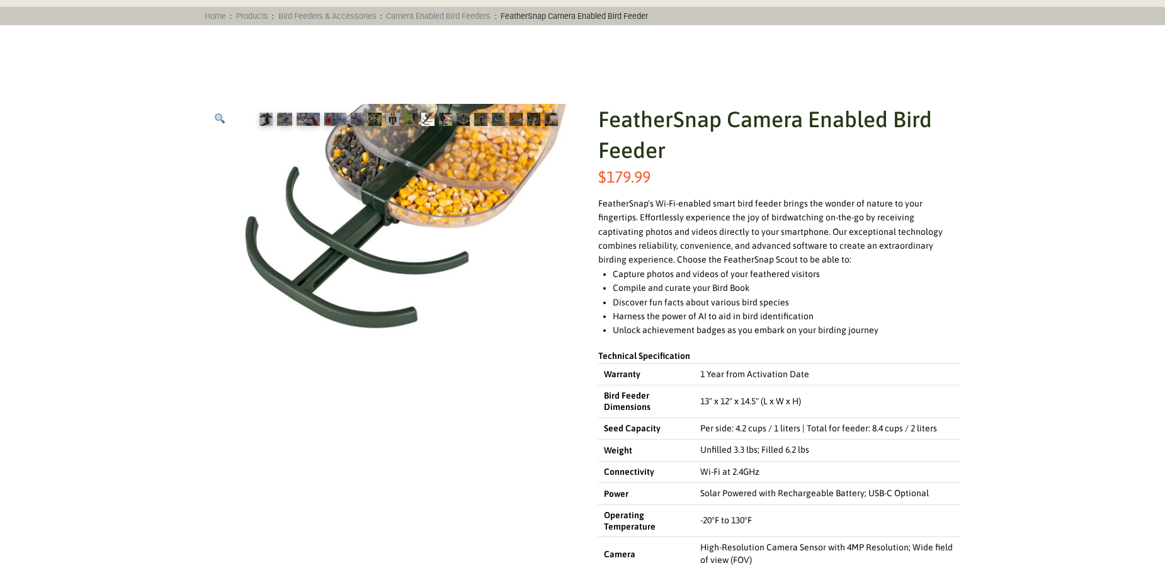
click at [446, 120] on img at bounding box center [445, 119] width 13 height 13
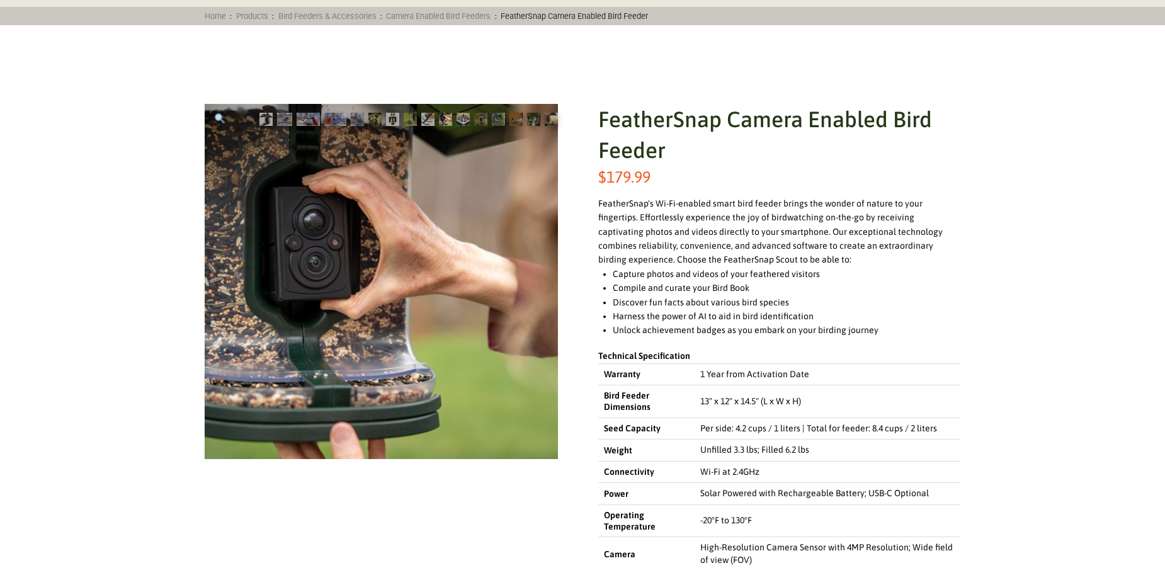
click at [460, 120] on img at bounding box center [463, 119] width 13 height 13
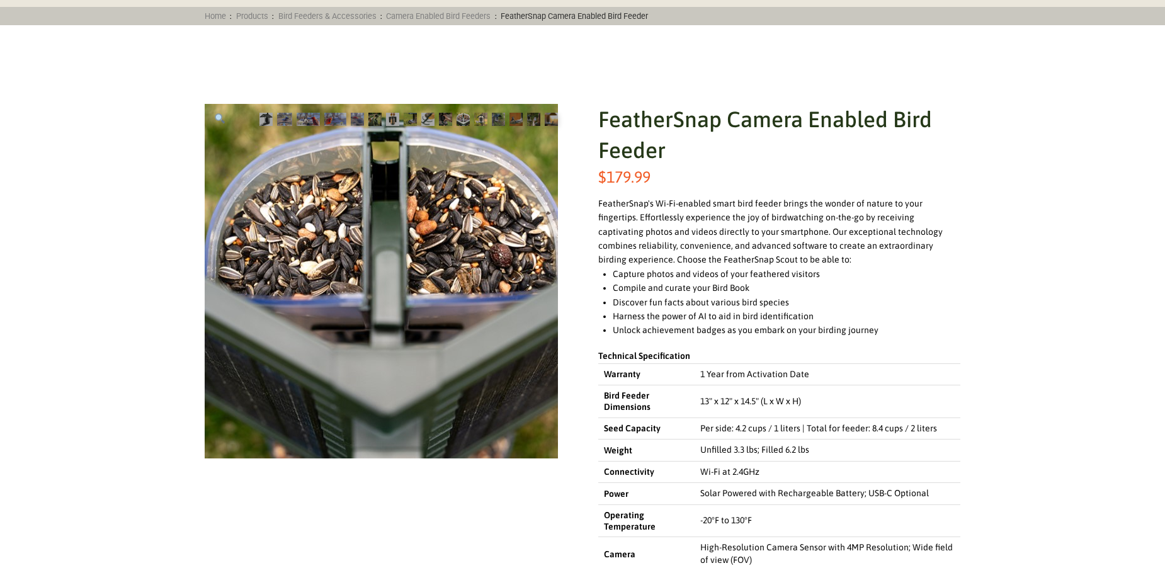
click at [478, 118] on img at bounding box center [480, 119] width 13 height 13
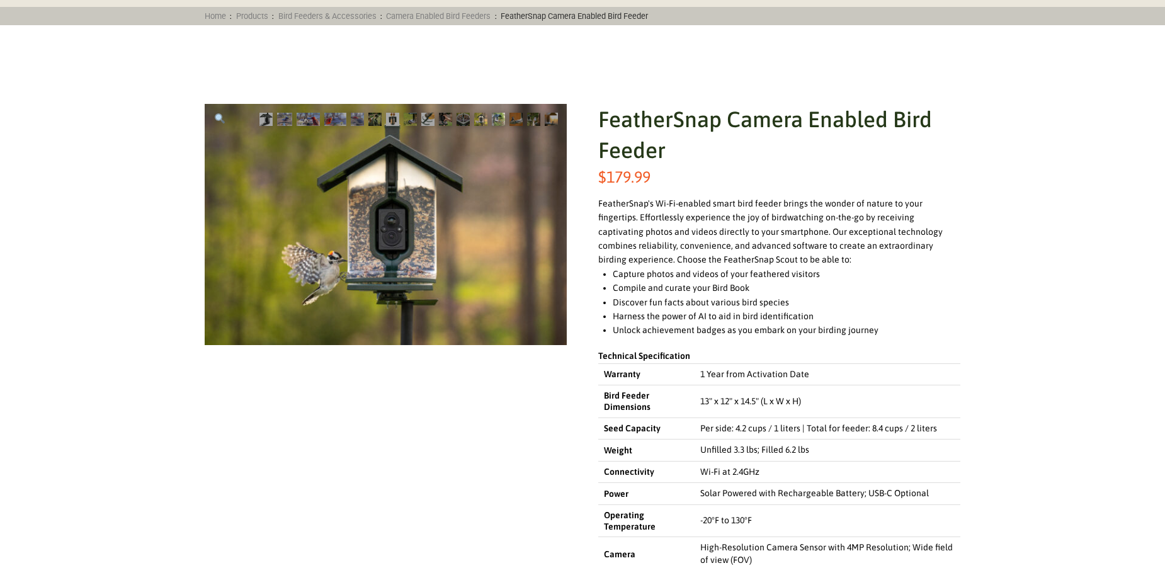
click at [498, 118] on img at bounding box center [498, 119] width 13 height 13
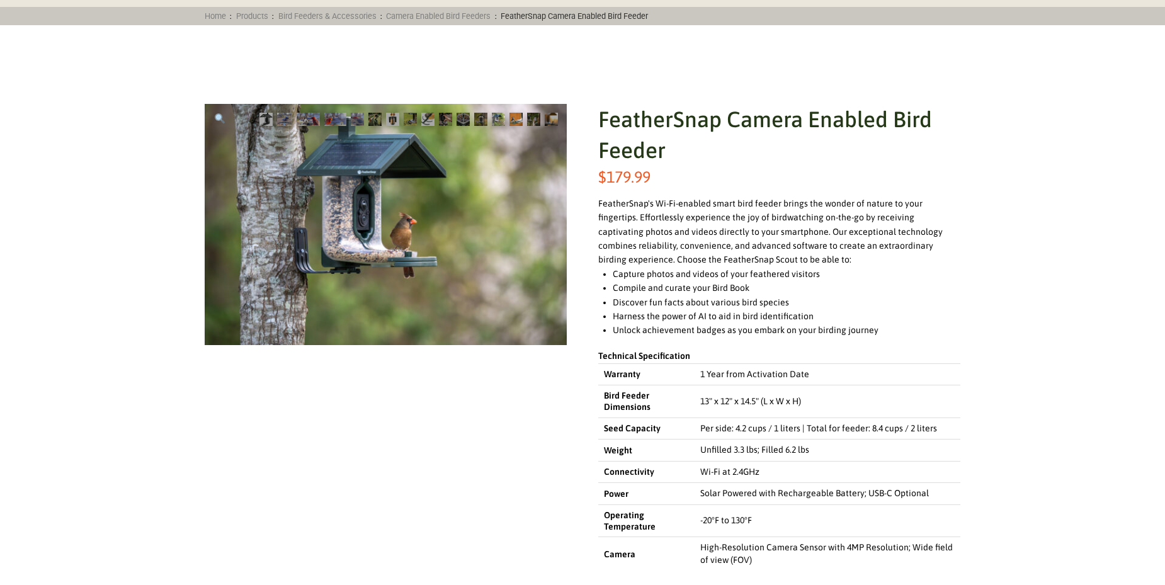
click at [518, 120] on img at bounding box center [515, 119] width 13 height 13
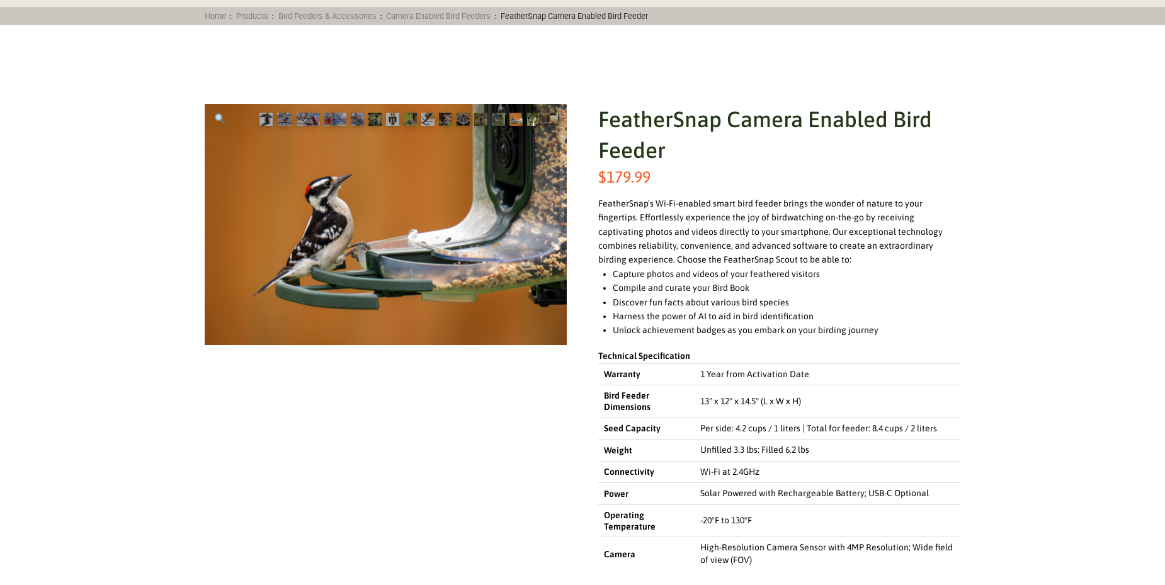
click at [532, 122] on img at bounding box center [533, 119] width 13 height 13
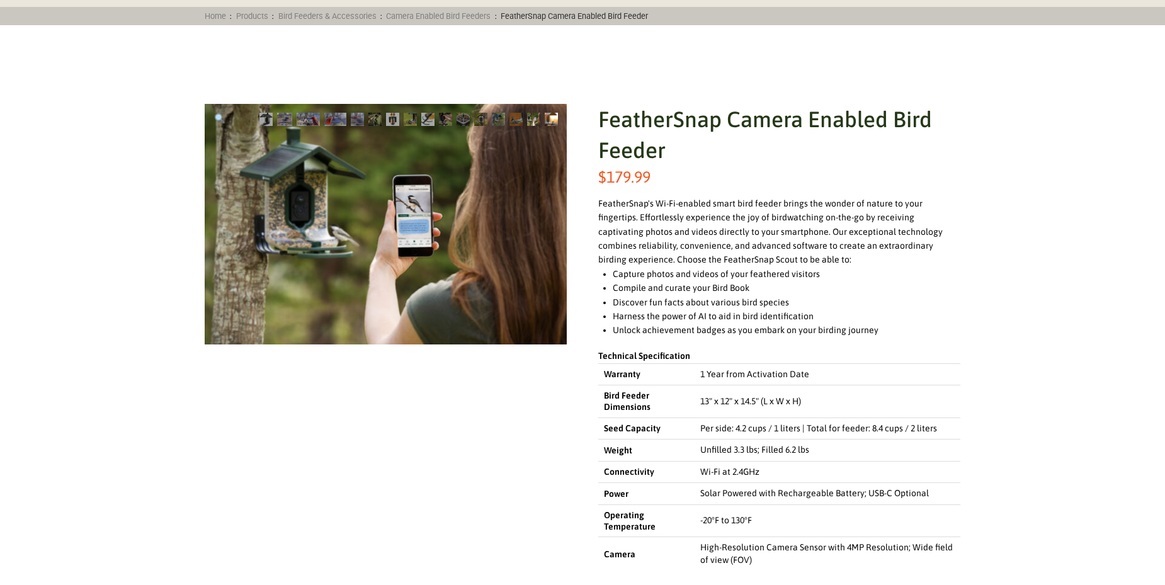
click at [555, 121] on img at bounding box center [551, 119] width 13 height 13
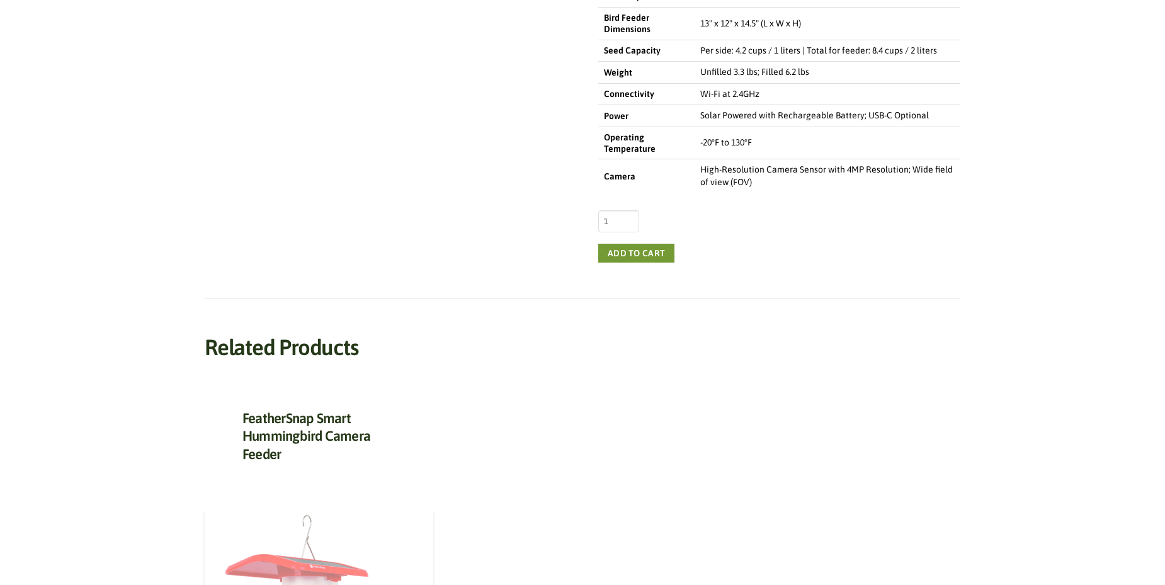
scroll to position [630, 0]
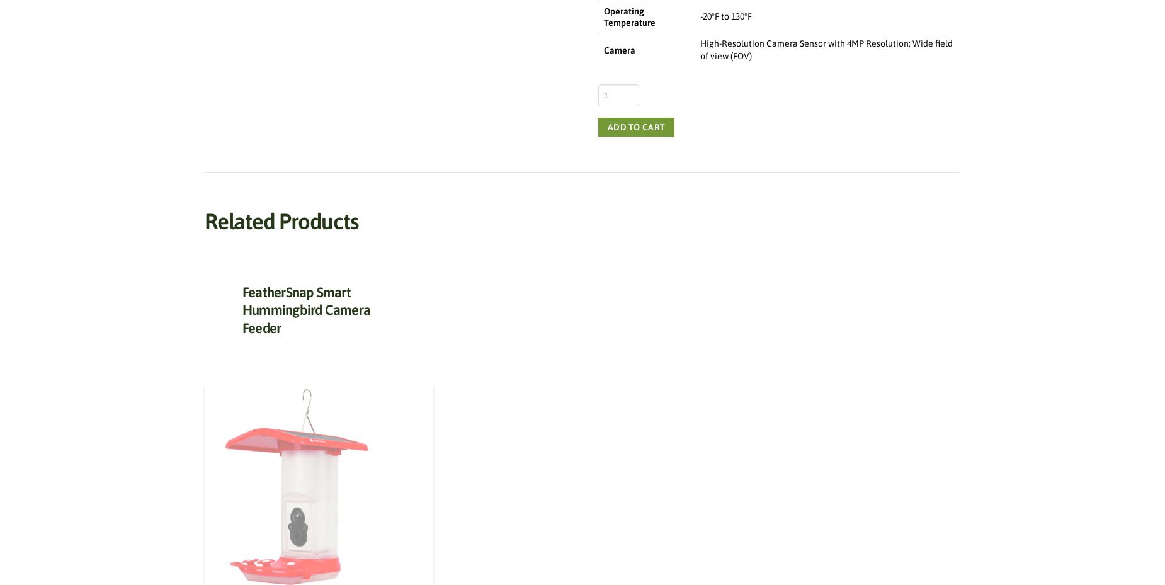
click at [297, 448] on img at bounding box center [299, 488] width 189 height 212
